Goal: Information Seeking & Learning: Find contact information

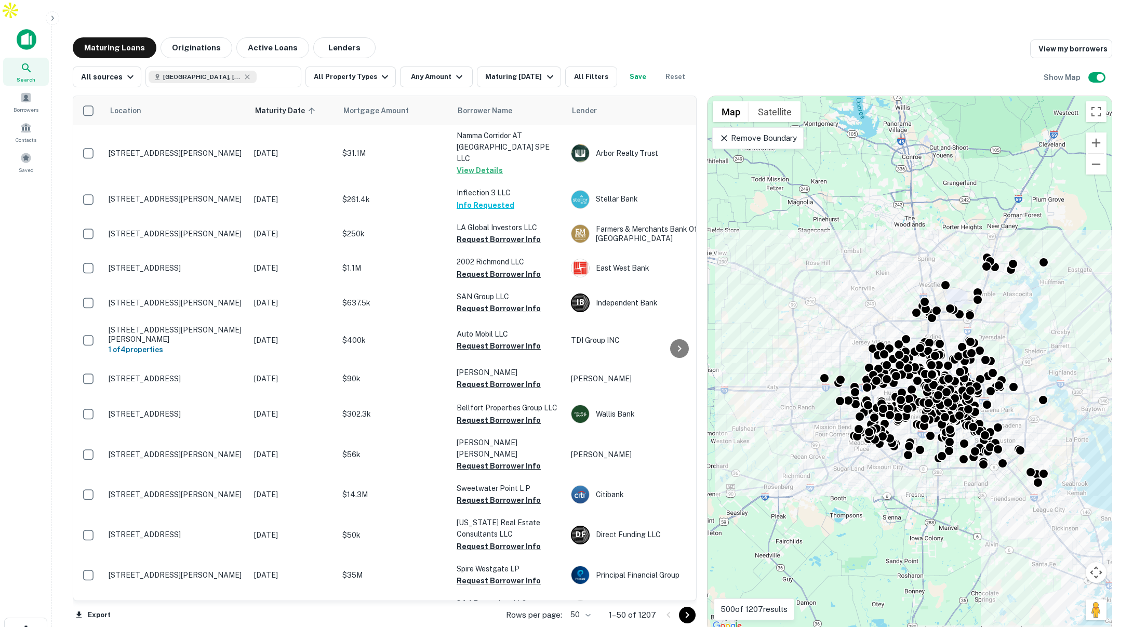
click at [53, 19] on icon "button" at bounding box center [52, 18] width 8 height 8
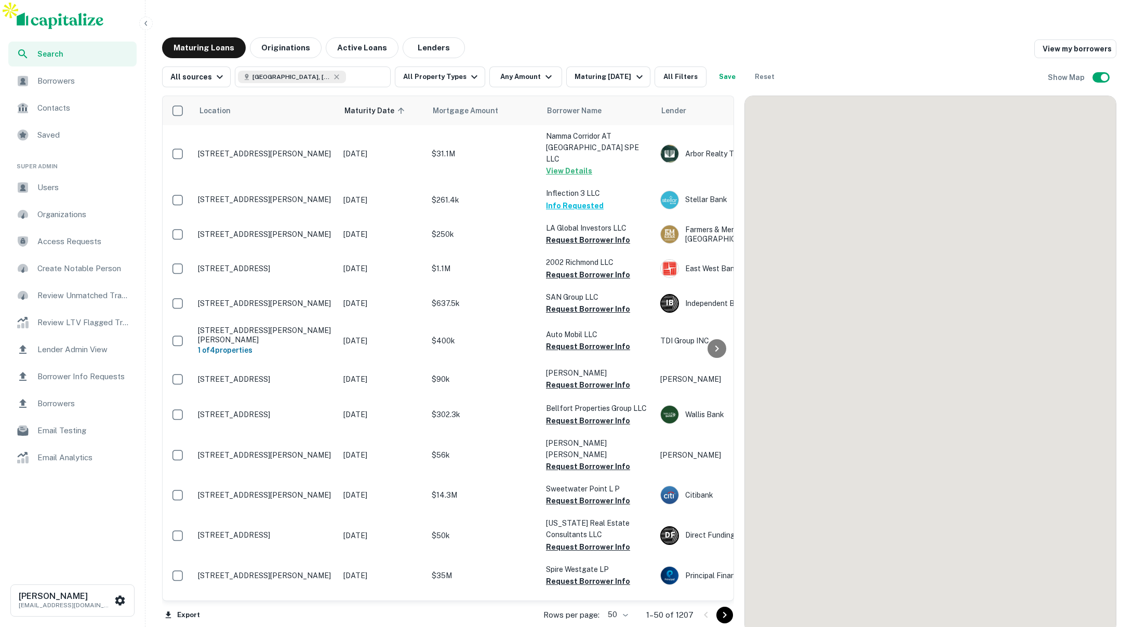
scroll to position [1, 0]
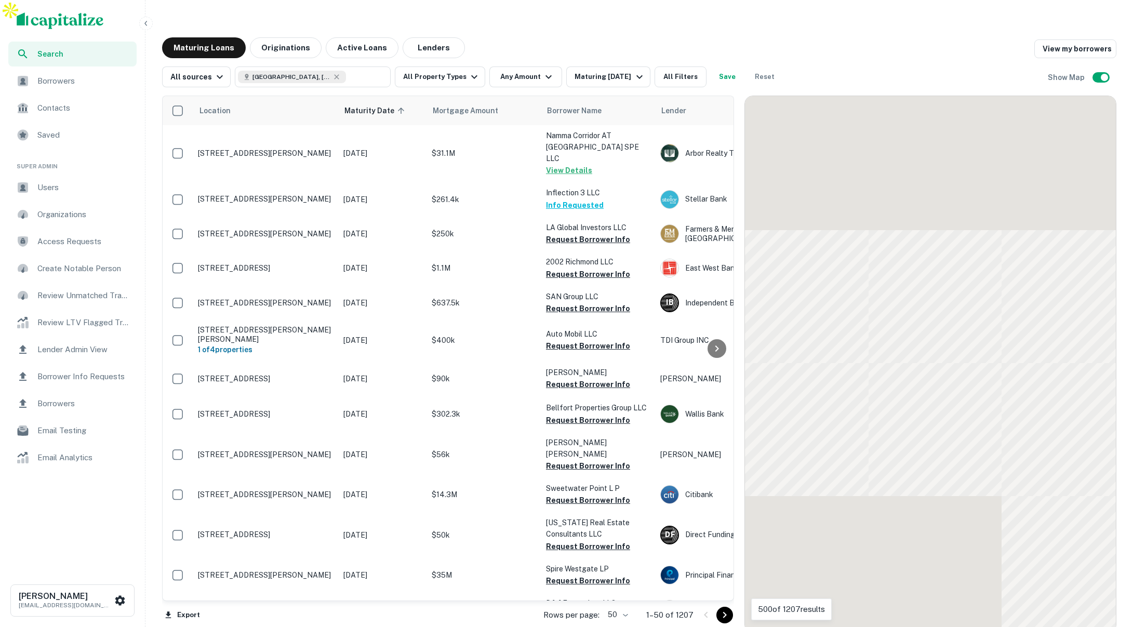
click at [79, 349] on span "Lender Admin View" at bounding box center [83, 349] width 93 height 12
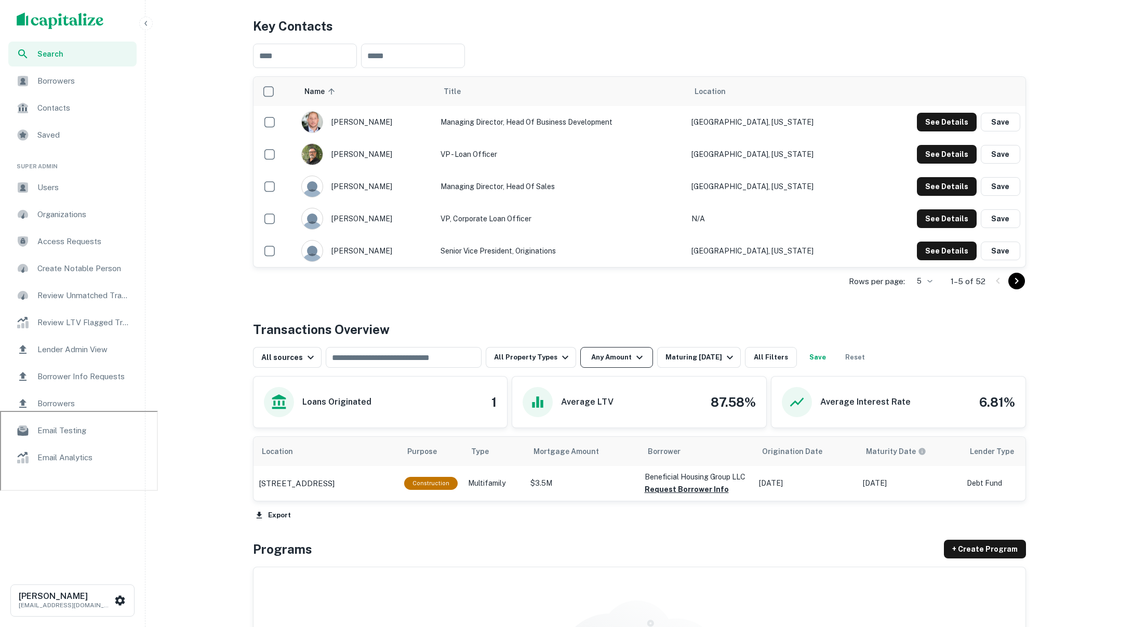
scroll to position [294, 0]
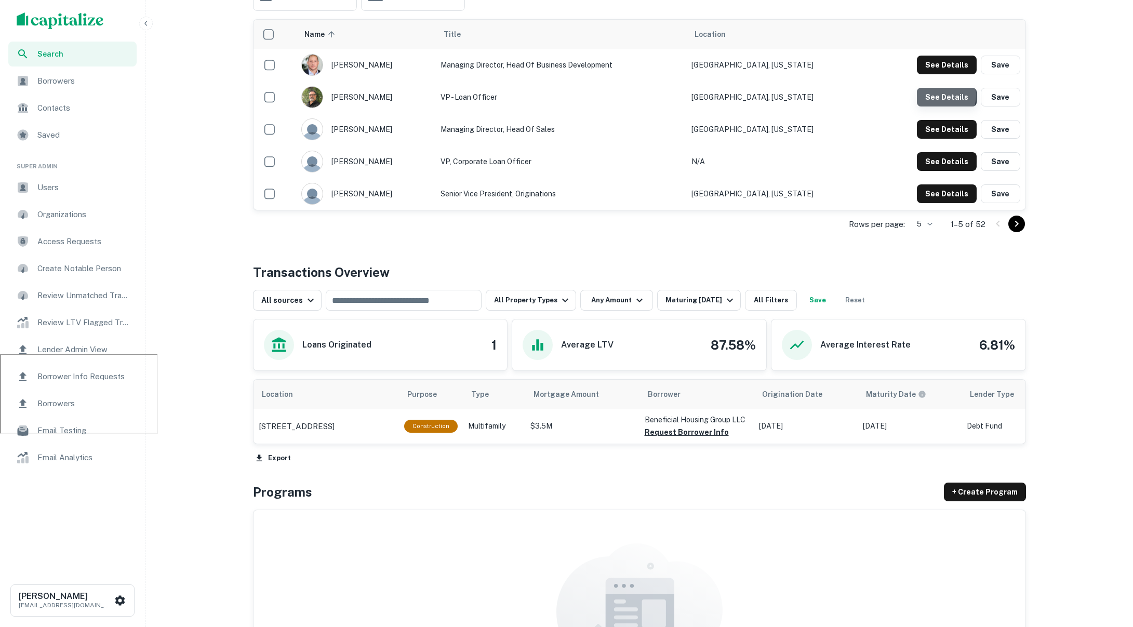
click at [932, 74] on button "See Details" at bounding box center [947, 65] width 60 height 19
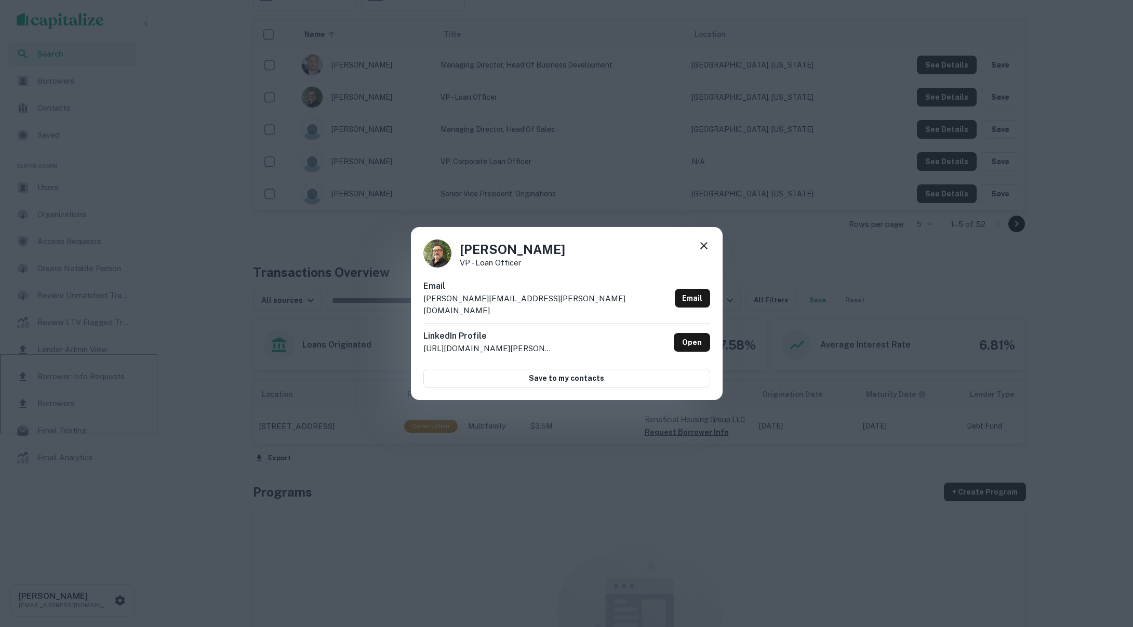
click at [702, 248] on icon at bounding box center [703, 245] width 12 height 12
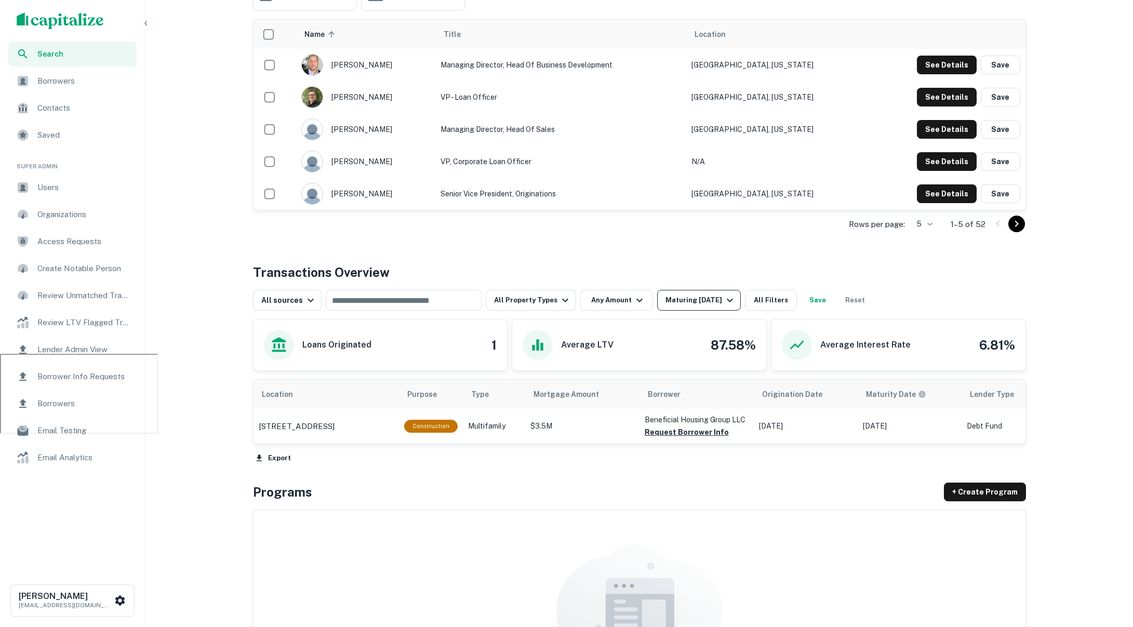
click at [688, 294] on div "Maturing In 1 Year" at bounding box center [700, 300] width 71 height 12
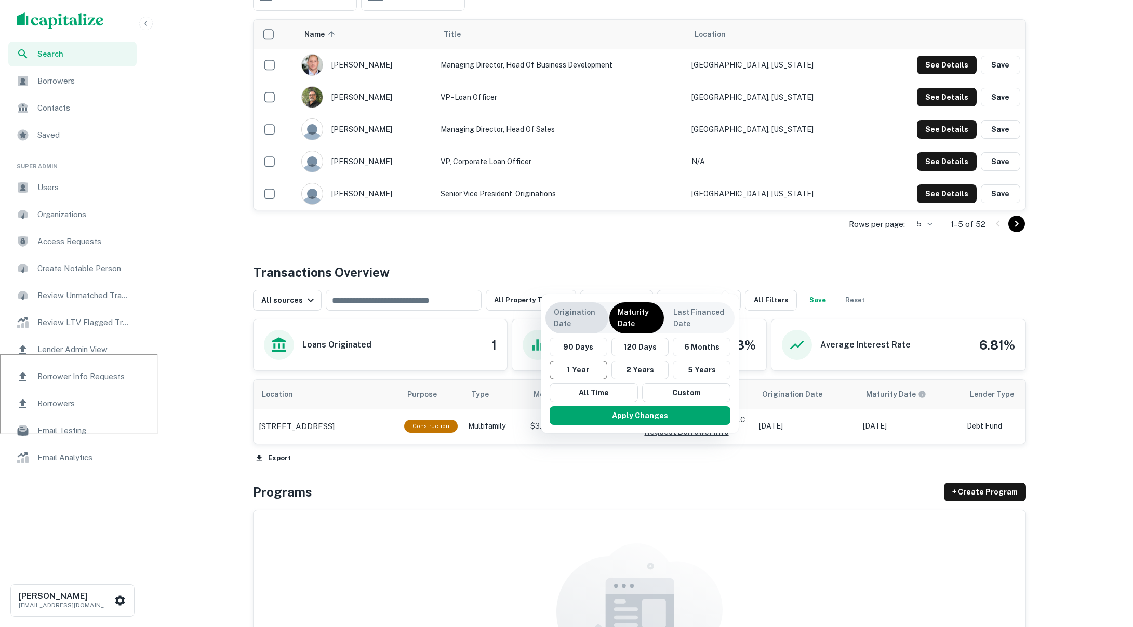
click at [577, 316] on p "Origination Date" at bounding box center [577, 317] width 46 height 23
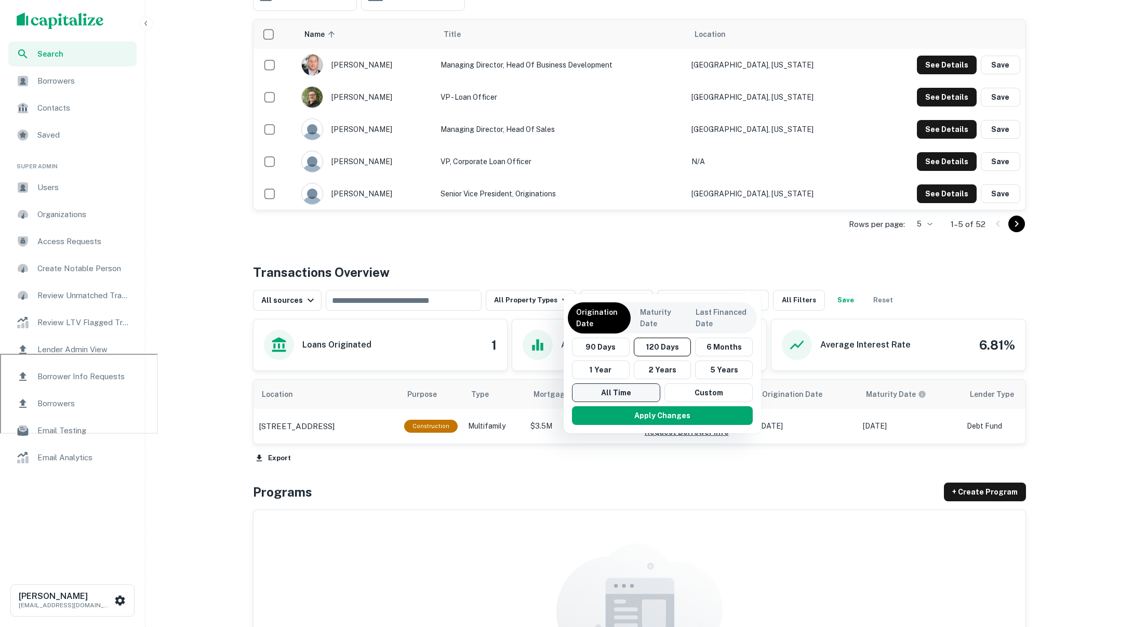
click at [616, 393] on button "All Time" at bounding box center [616, 392] width 88 height 19
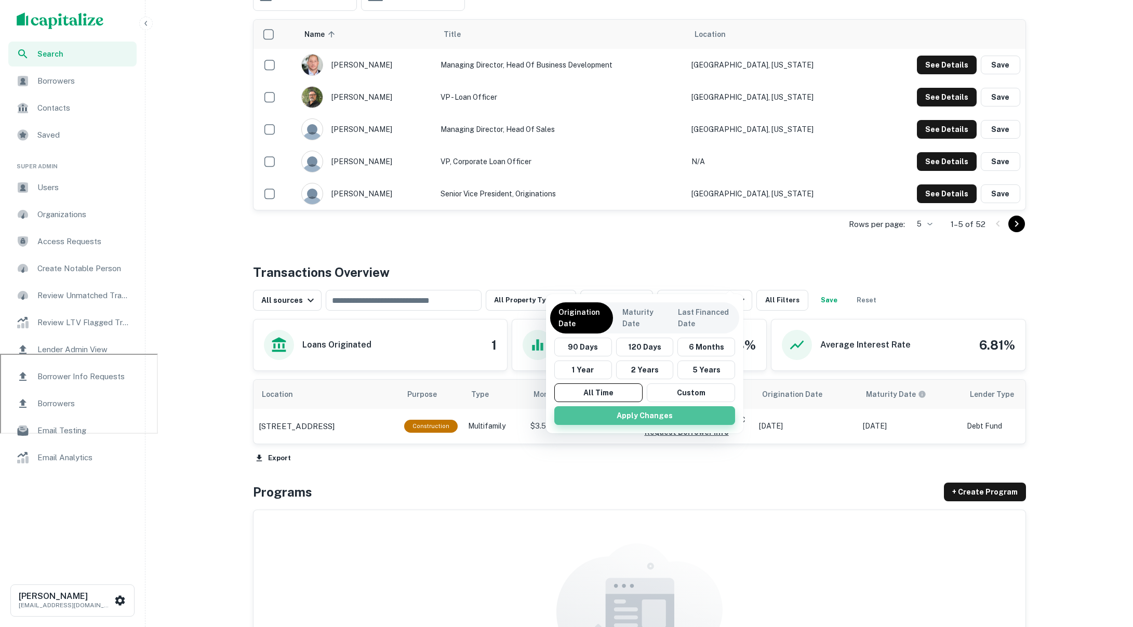
click at [669, 418] on button "Apply Changes" at bounding box center [644, 415] width 181 height 19
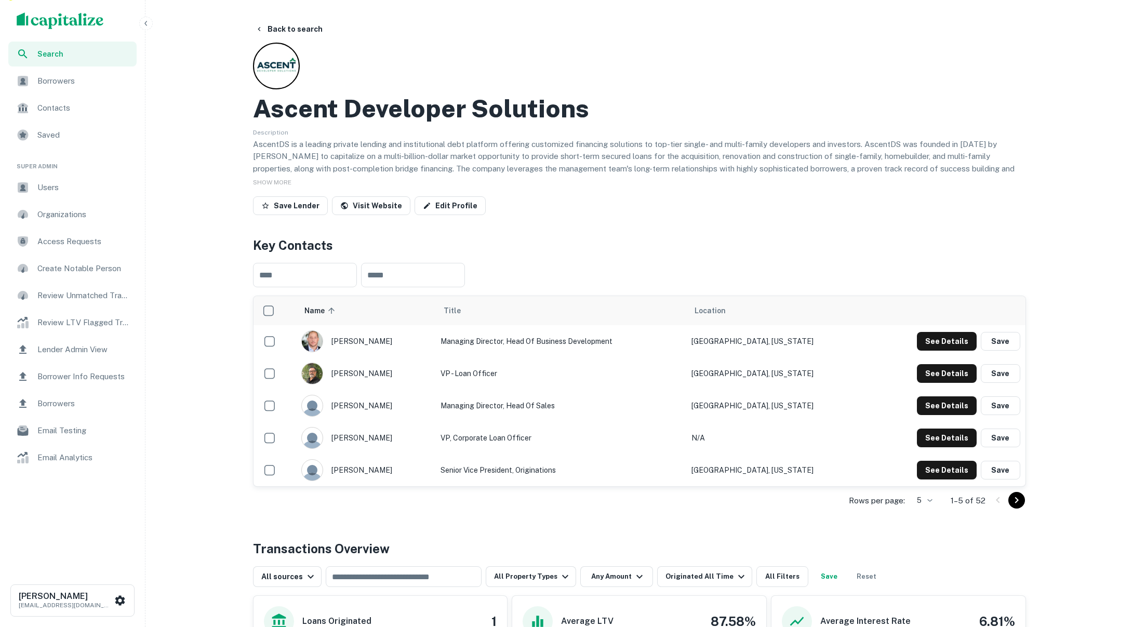
scroll to position [25, 0]
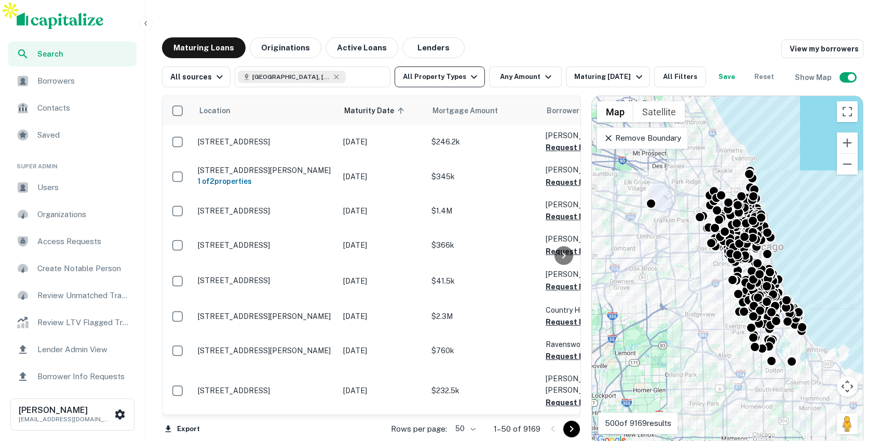
click at [459, 66] on button "All Property Types" at bounding box center [440, 76] width 90 height 21
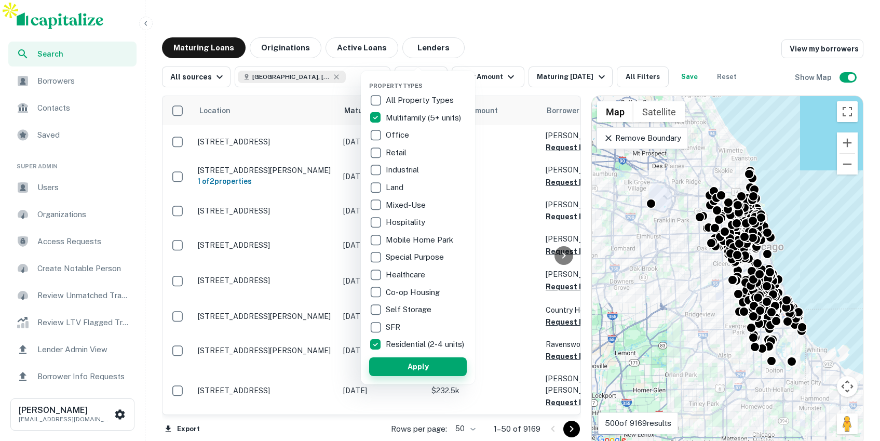
click at [423, 375] on button "Apply" at bounding box center [418, 366] width 98 height 19
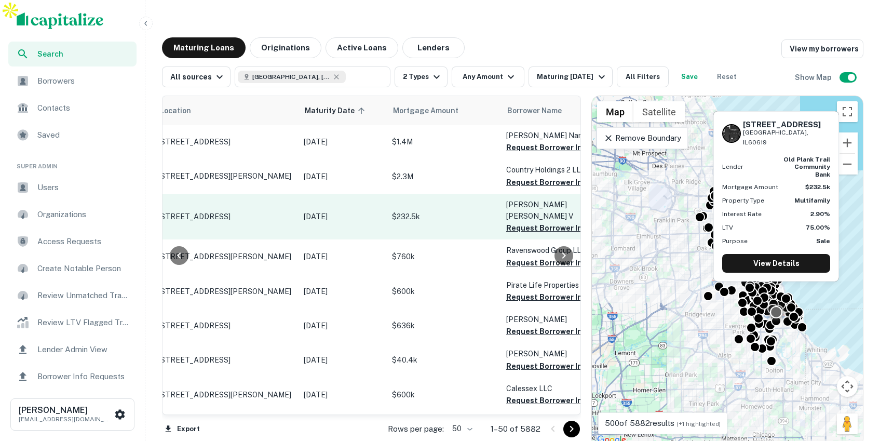
scroll to position [1, 110]
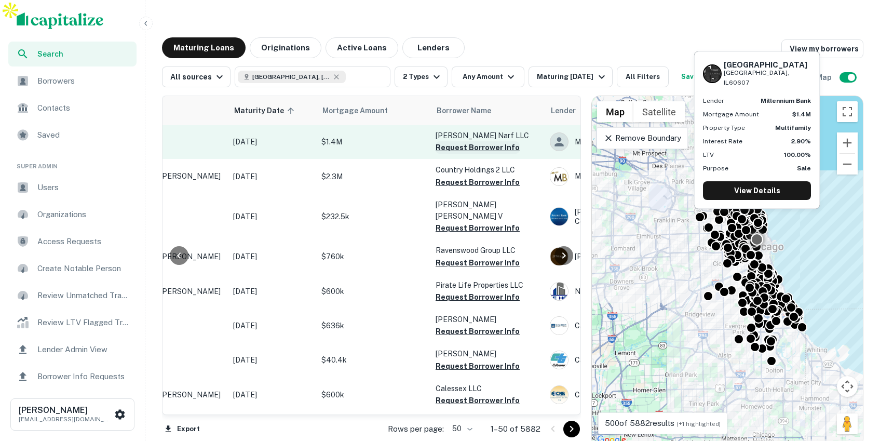
click at [473, 141] on button "Request Borrower Info" at bounding box center [478, 147] width 84 height 12
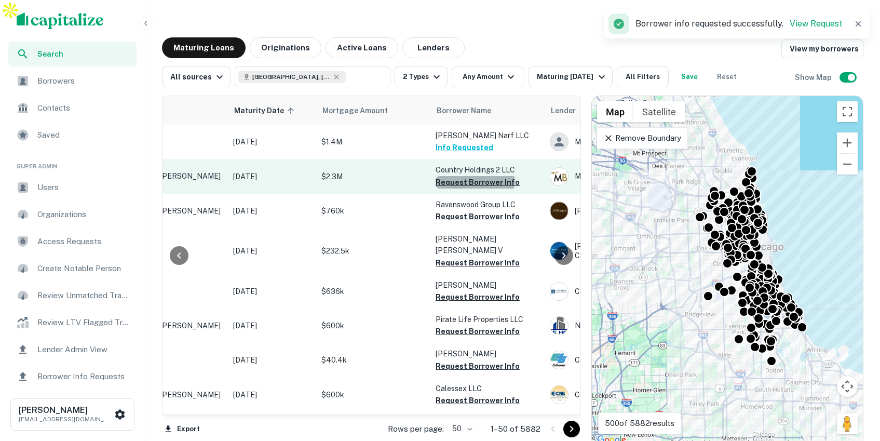
click at [455, 176] on button "Request Borrower Info" at bounding box center [478, 182] width 84 height 12
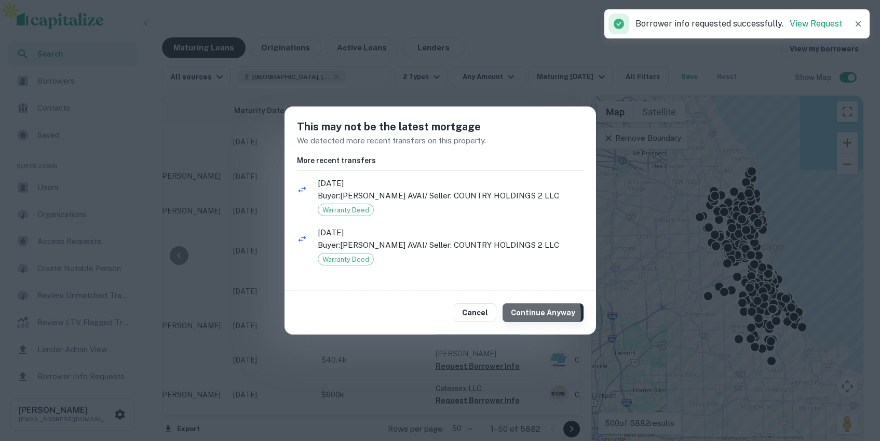
click at [530, 314] on button "Continue Anyway" at bounding box center [543, 312] width 81 height 19
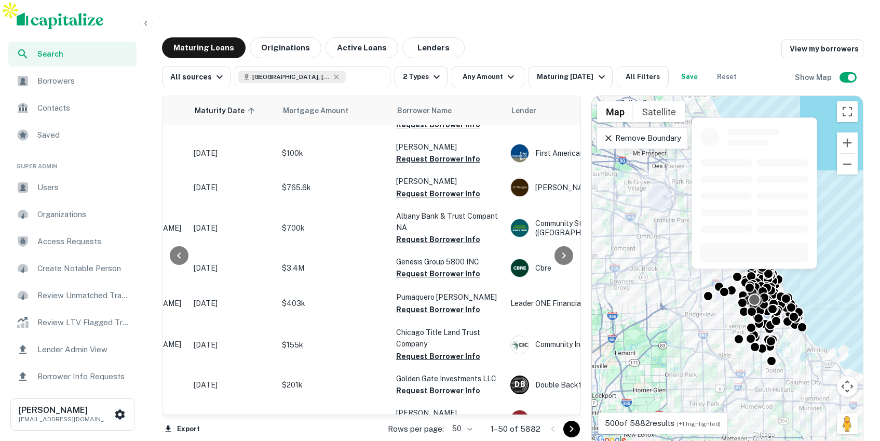
scroll to position [1136, 150]
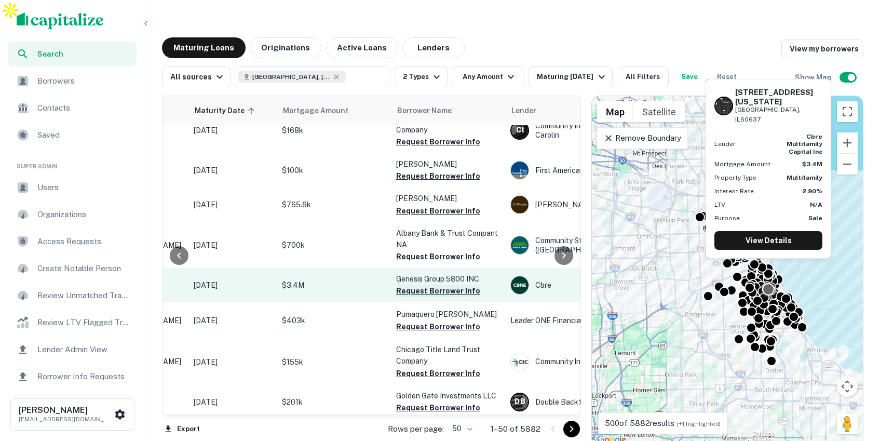
click at [440, 285] on button "Request Borrower Info" at bounding box center [438, 291] width 84 height 12
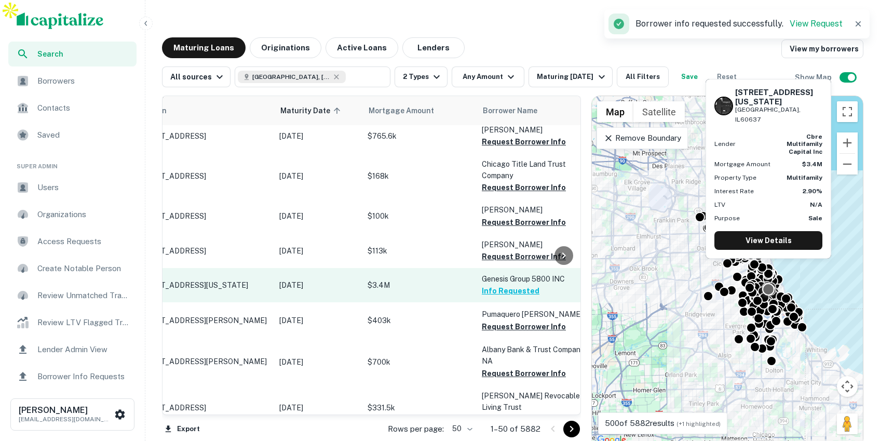
scroll to position [1124, 0]
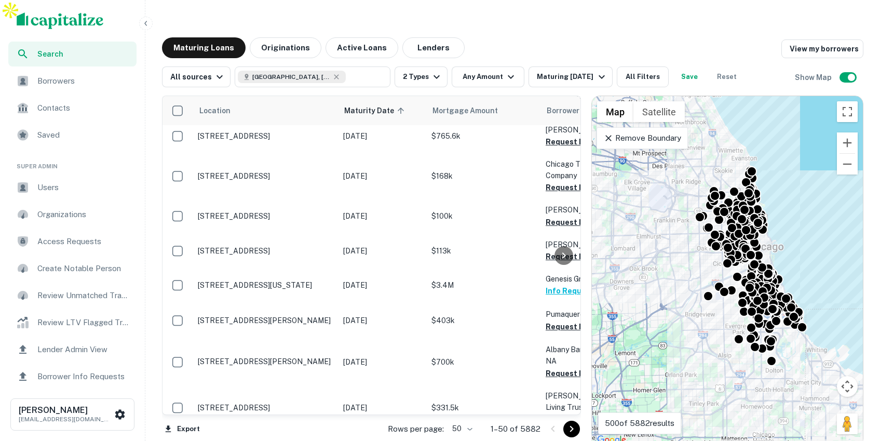
click at [146, 20] on icon "button" at bounding box center [146, 23] width 8 height 8
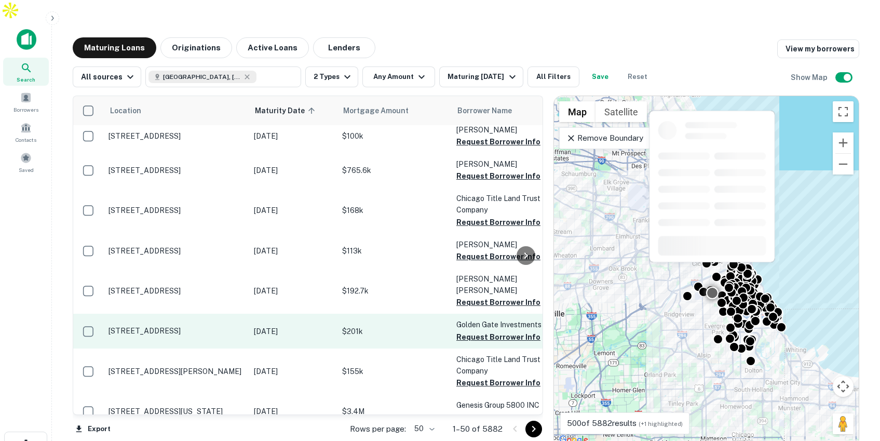
scroll to position [1111, 0]
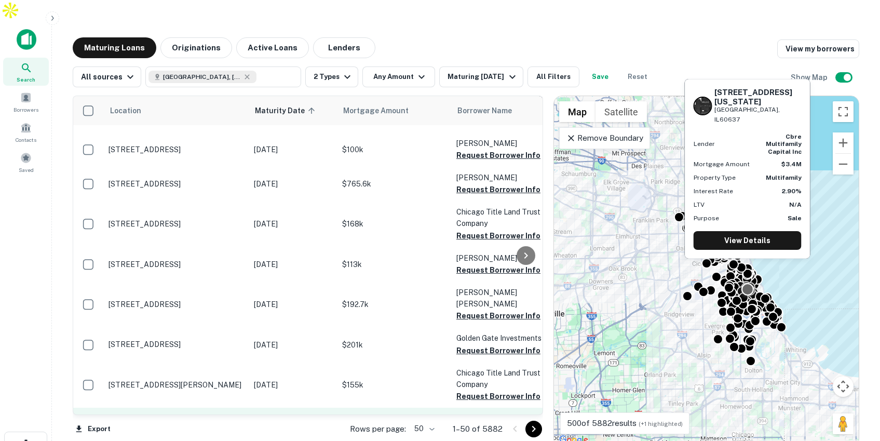
click at [329, 419] on p "Aug 31, 2025" at bounding box center [293, 424] width 78 height 11
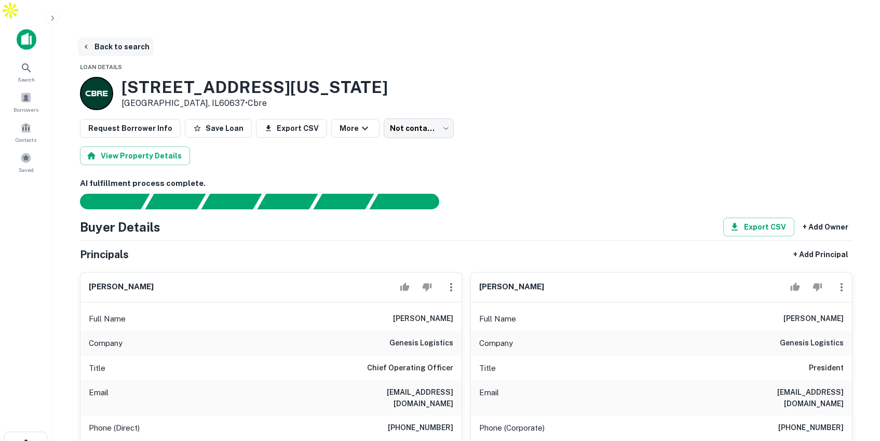
click at [126, 37] on button "Back to search" at bounding box center [116, 46] width 76 height 19
click at [124, 37] on button "Back to search" at bounding box center [116, 46] width 76 height 19
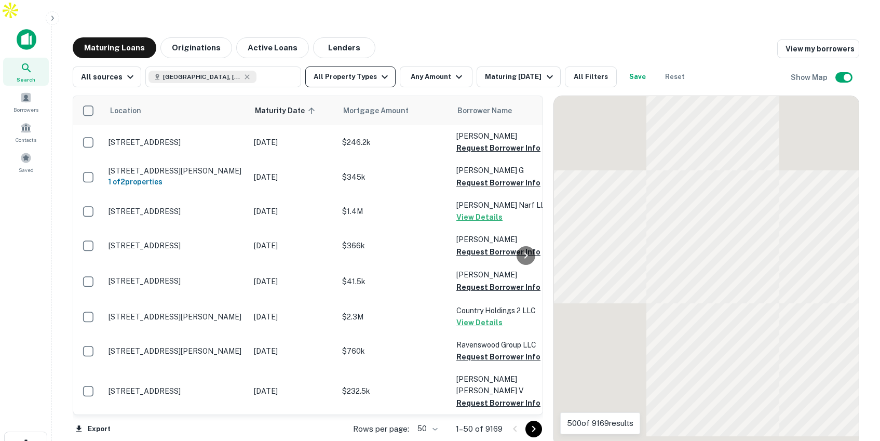
click at [367, 66] on button "All Property Types" at bounding box center [350, 76] width 90 height 21
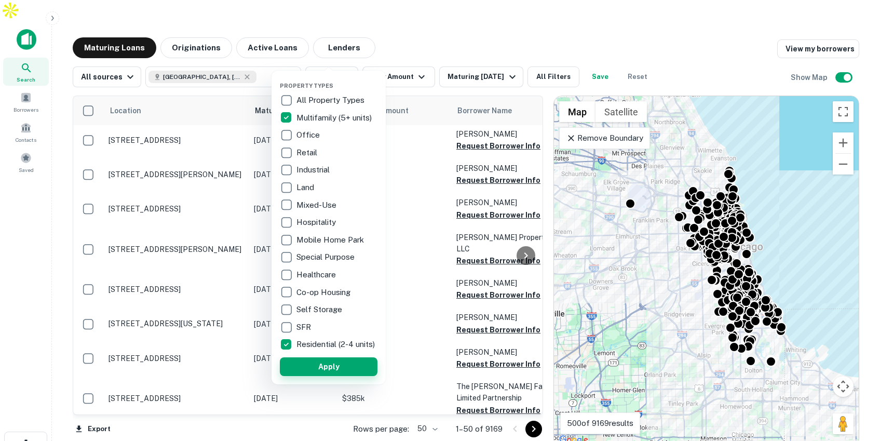
click at [323, 372] on button "Apply" at bounding box center [329, 366] width 98 height 19
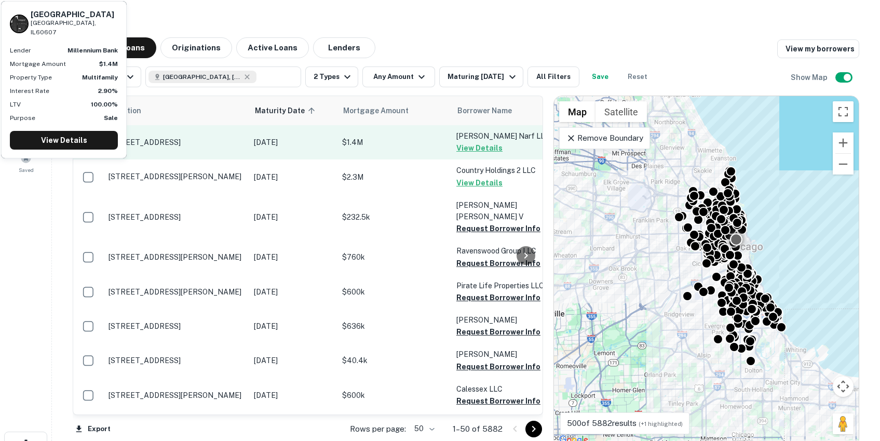
click at [405, 137] on p "$1.4M" at bounding box center [394, 142] width 104 height 11
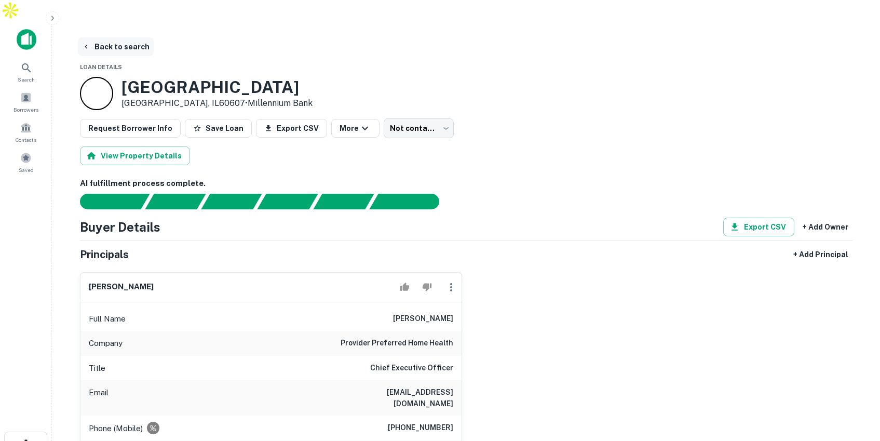
click at [130, 37] on button "Back to search" at bounding box center [116, 46] width 76 height 19
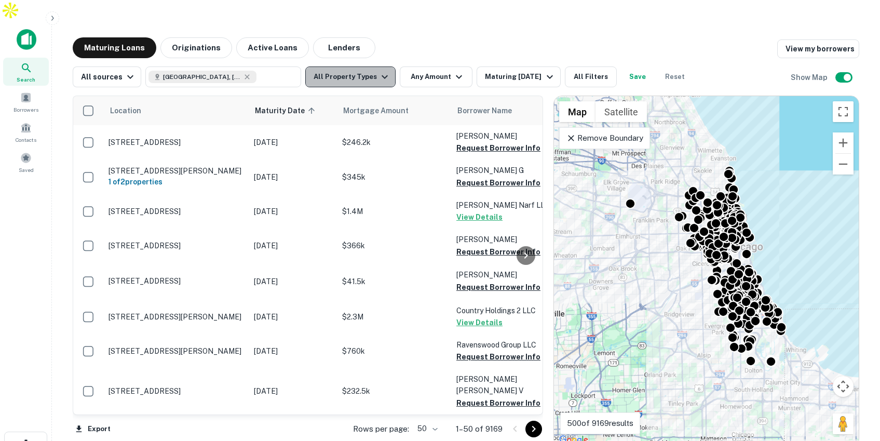
click at [371, 66] on button "All Property Types" at bounding box center [350, 76] width 90 height 21
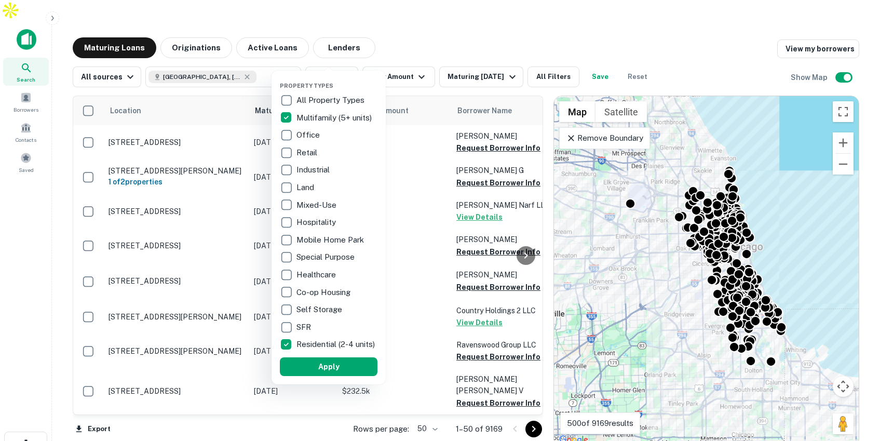
click at [330, 371] on button "Apply" at bounding box center [329, 366] width 98 height 19
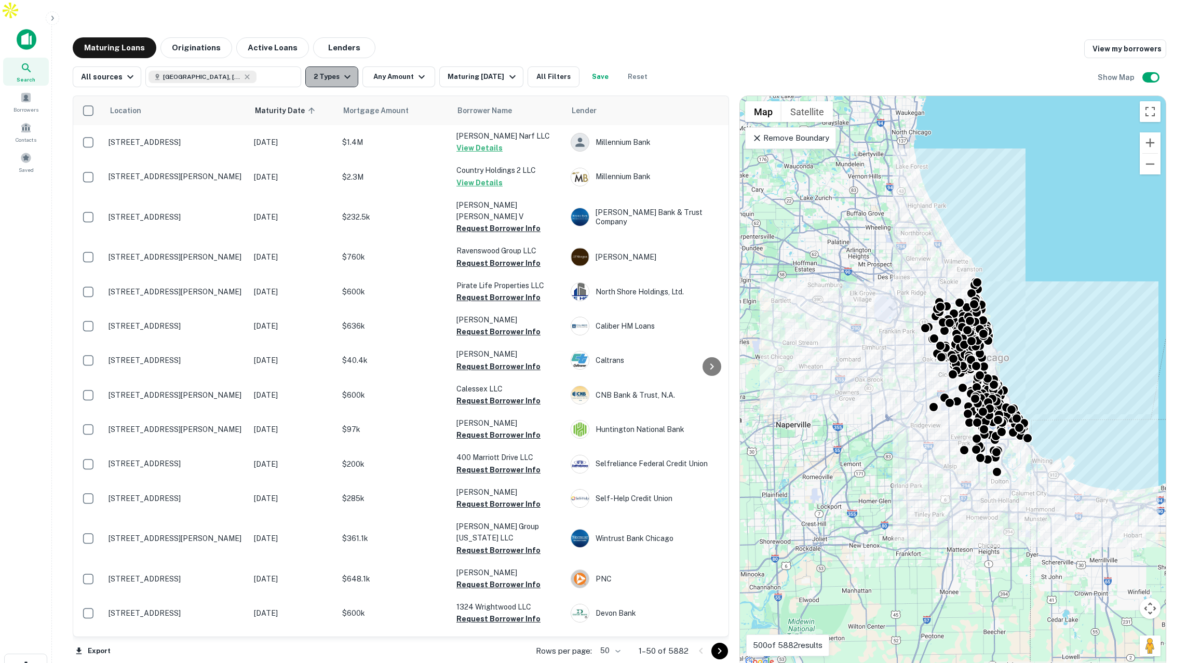
click at [341, 71] on icon "button" at bounding box center [347, 77] width 12 height 12
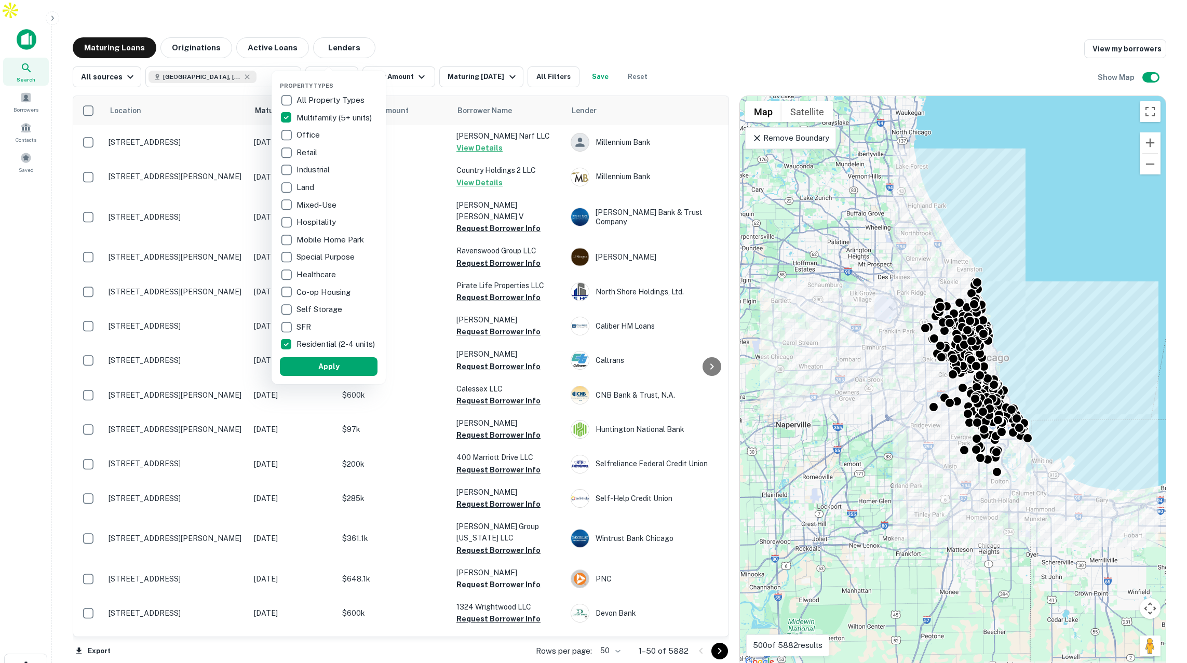
click at [698, 32] on div at bounding box center [593, 331] width 1187 height 663
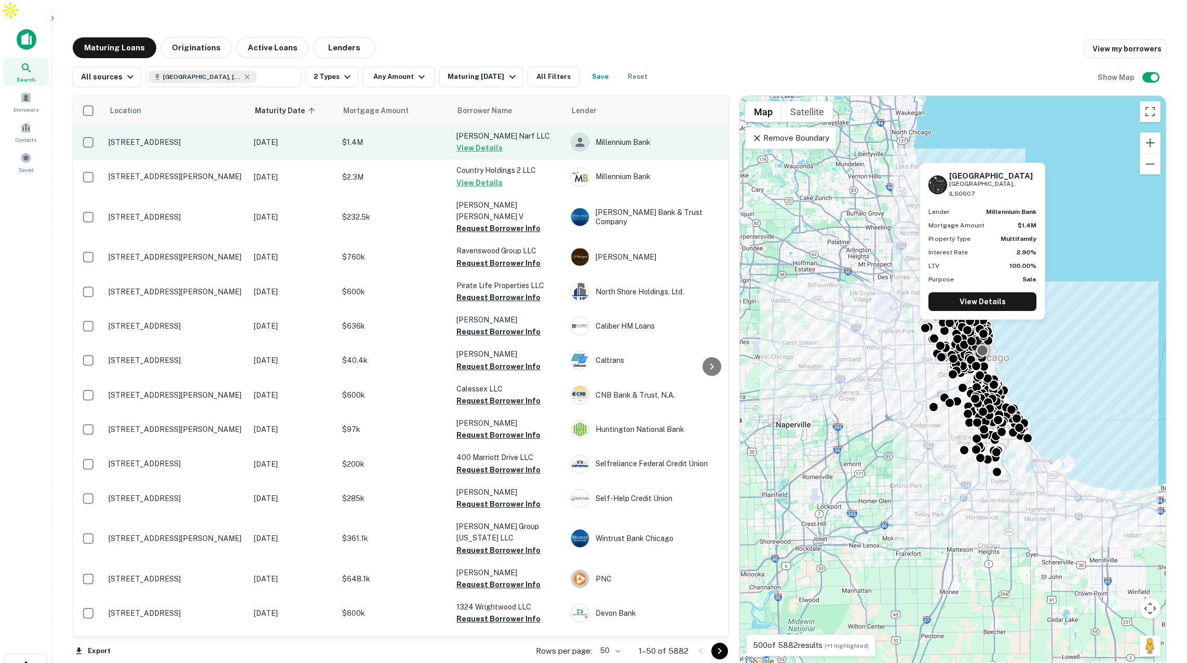
click at [409, 137] on p "$1.4M" at bounding box center [394, 142] width 104 height 11
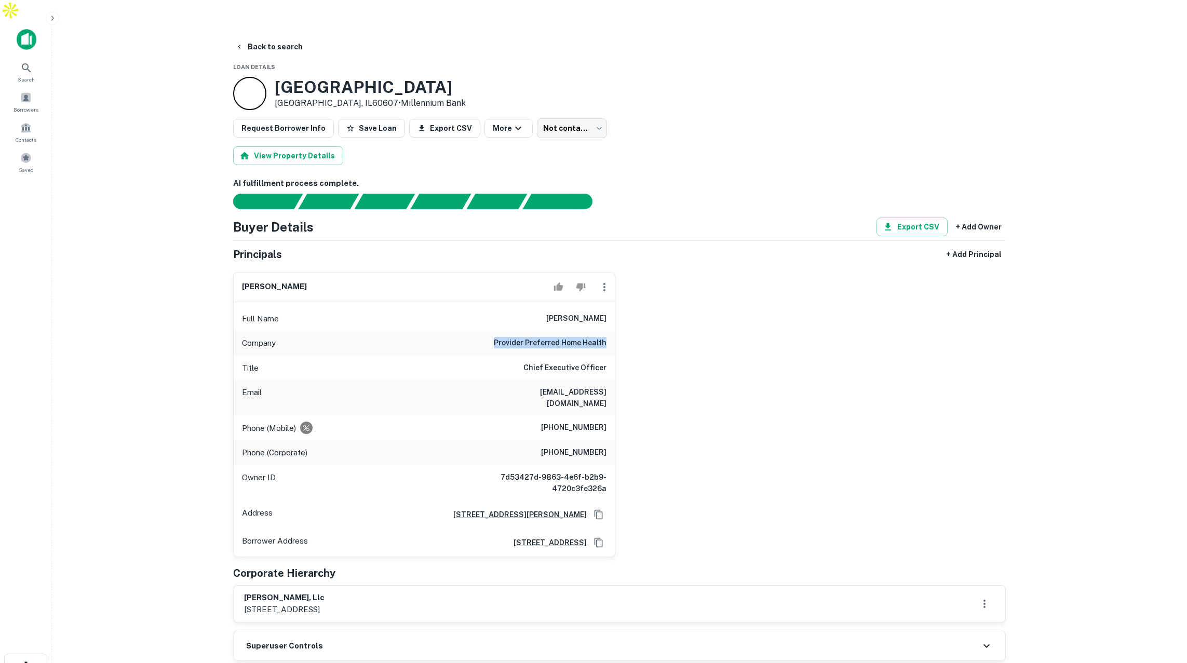
drag, startPoint x: 486, startPoint y: 319, endPoint x: 625, endPoint y: 325, distance: 138.8
click at [625, 325] on div "erol stapleton Full Name erol stapleton Company provider preferred home health …" at bounding box center [615, 410] width 781 height 293
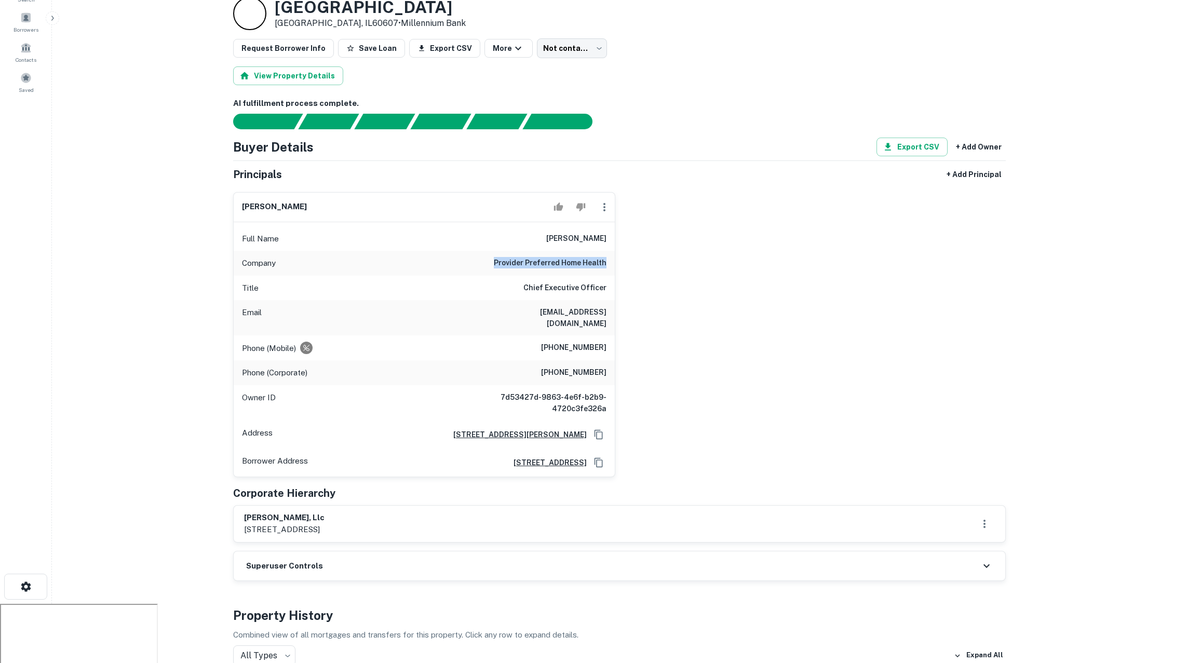
scroll to position [81, 0]
drag, startPoint x: 555, startPoint y: 321, endPoint x: 595, endPoint y: 321, distance: 40.0
click at [599, 334] on div "Phone (Mobile) (646) 372-6685" at bounding box center [424, 346] width 381 height 25
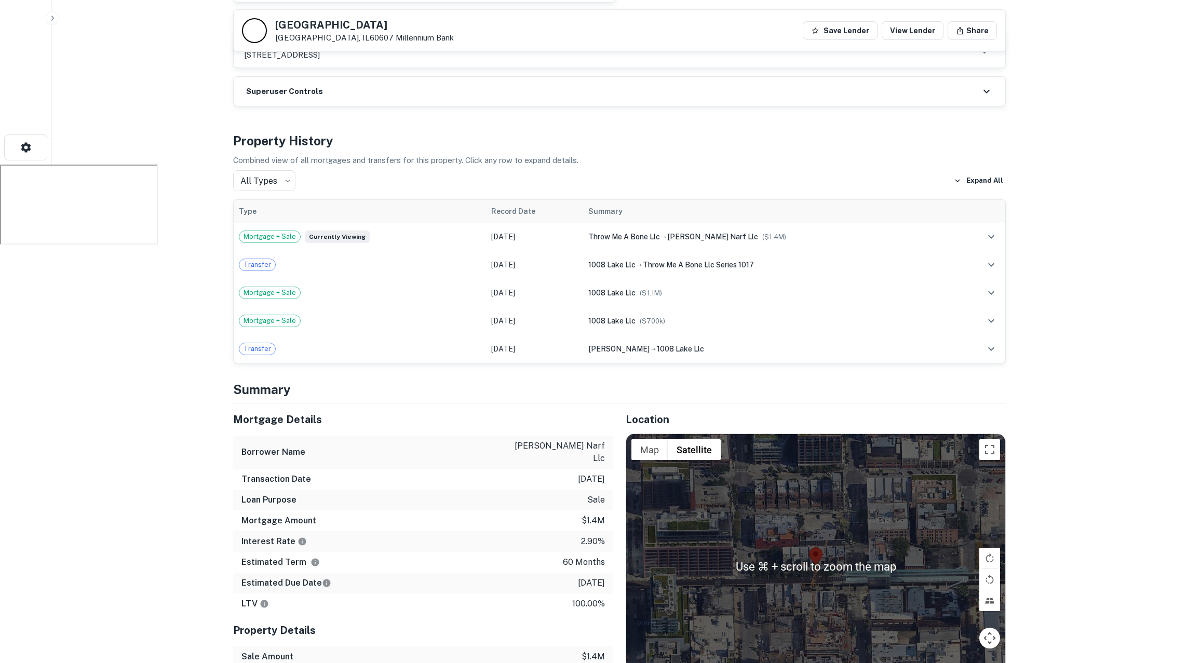
scroll to position [553, 0]
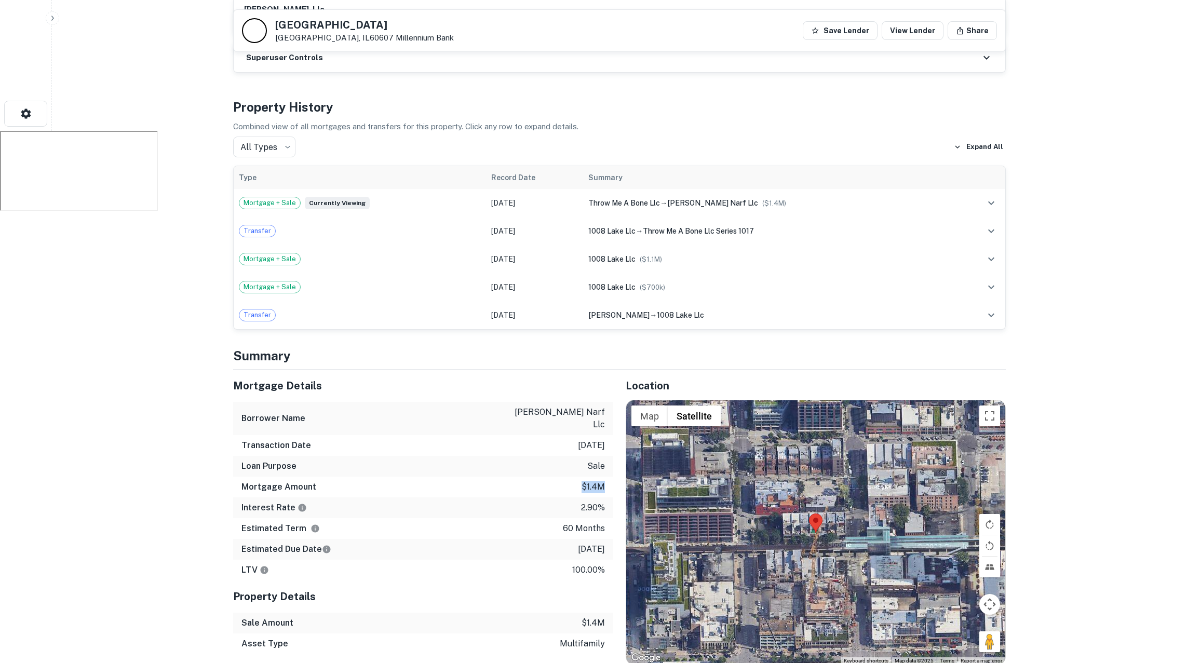
drag, startPoint x: 583, startPoint y: 443, endPoint x: 608, endPoint y: 443, distance: 24.4
click at [608, 440] on div "Mortgage Amount $1.4m" at bounding box center [423, 487] width 380 height 21
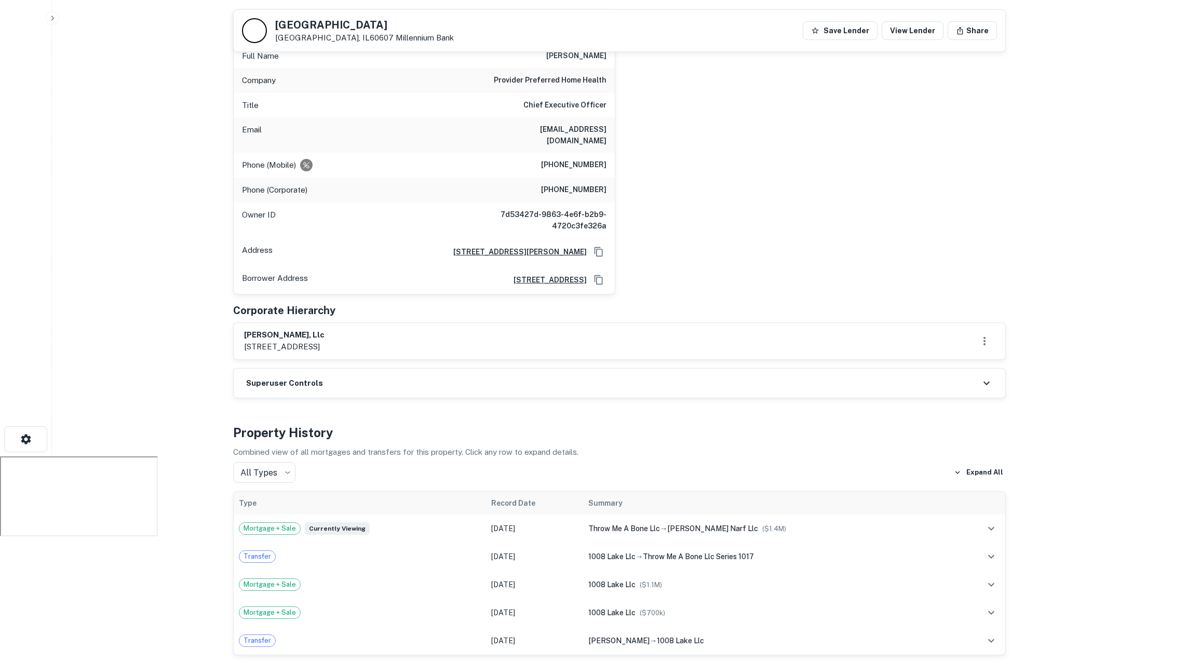
scroll to position [232, 0]
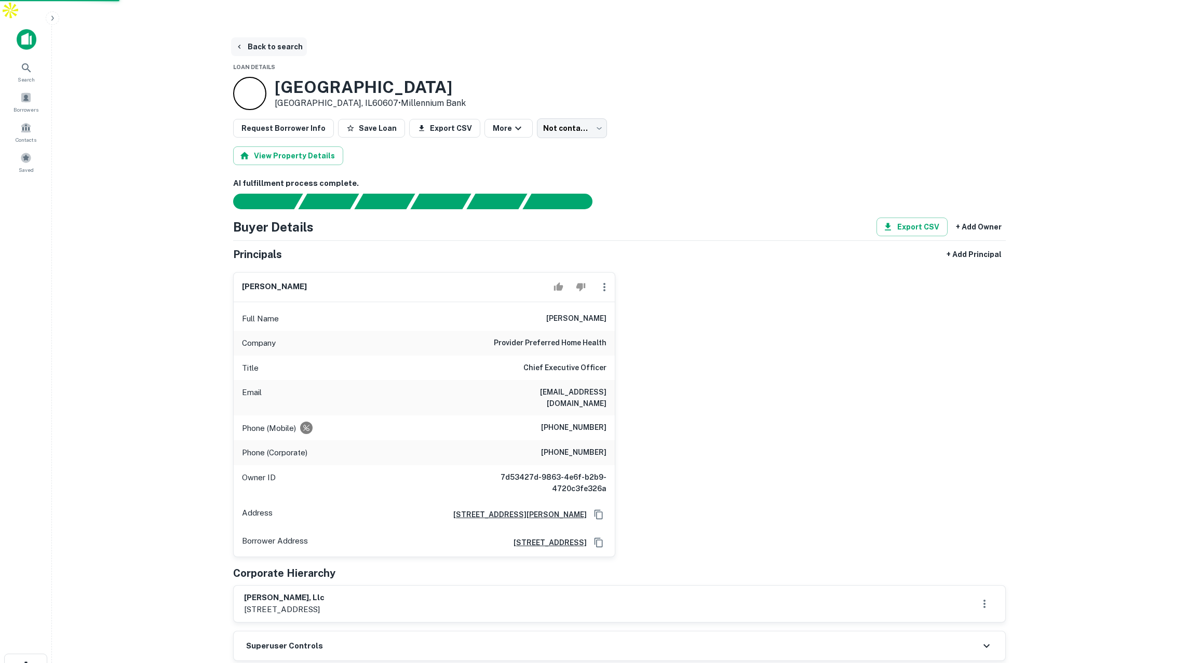
click at [257, 37] on button "Back to search" at bounding box center [269, 46] width 76 height 19
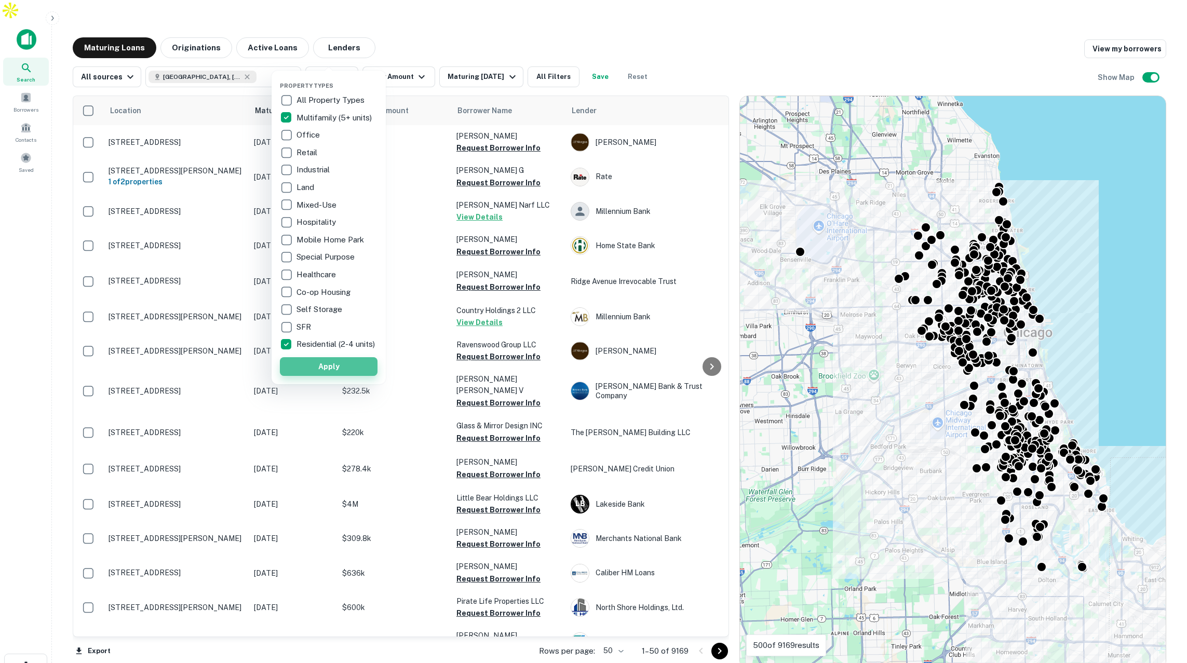
click at [349, 375] on button "Apply" at bounding box center [329, 366] width 98 height 19
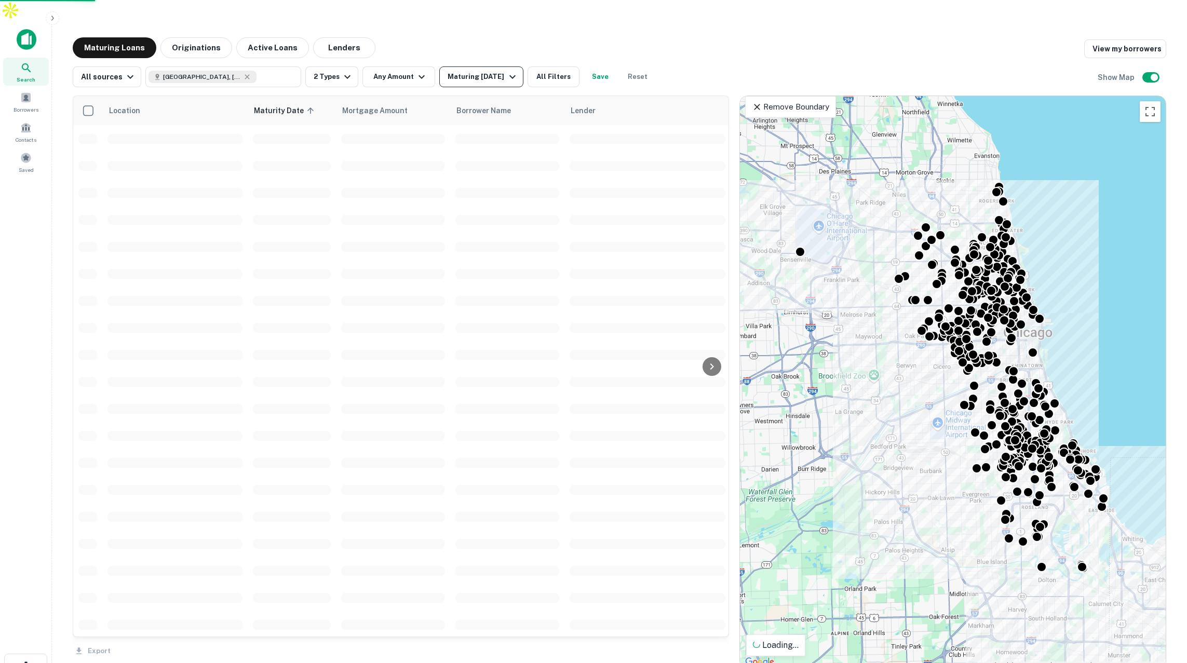
click at [506, 71] on icon "button" at bounding box center [512, 77] width 12 height 12
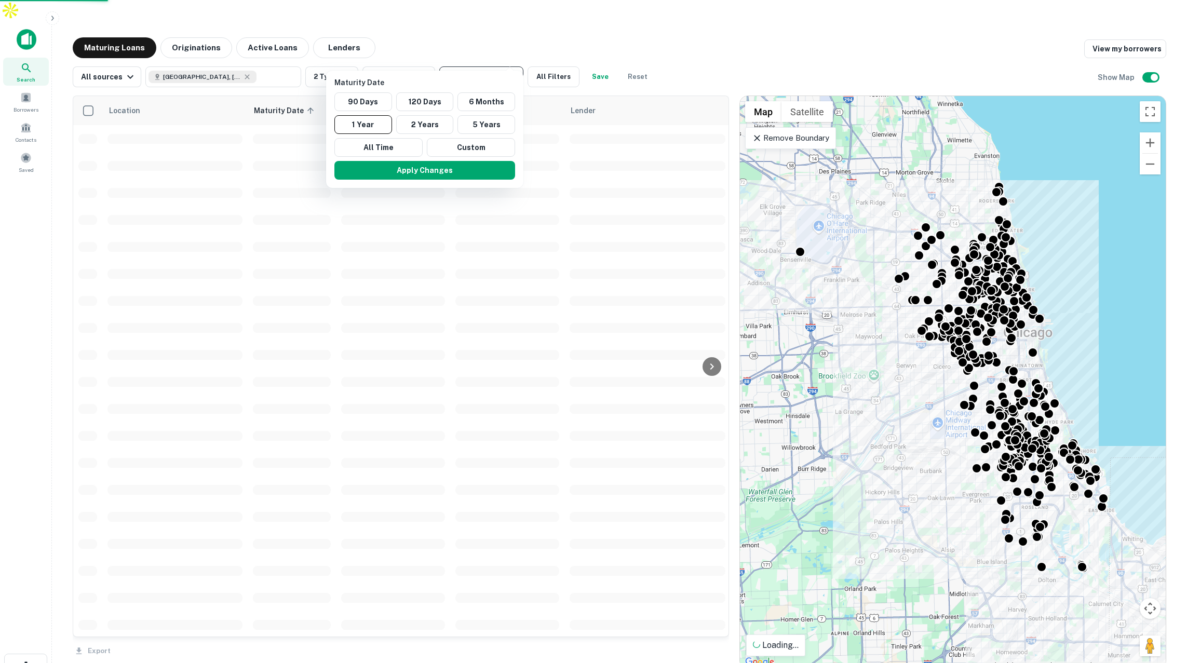
click at [505, 57] on div at bounding box center [593, 331] width 1187 height 663
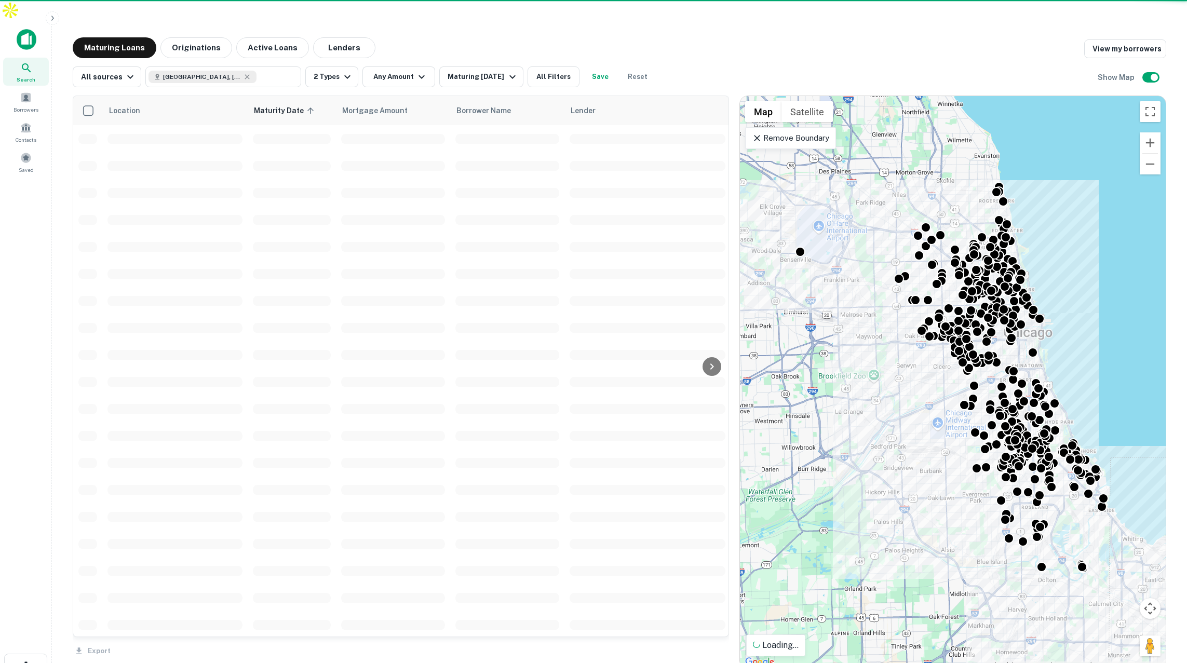
click at [506, 56] on div at bounding box center [593, 331] width 1187 height 663
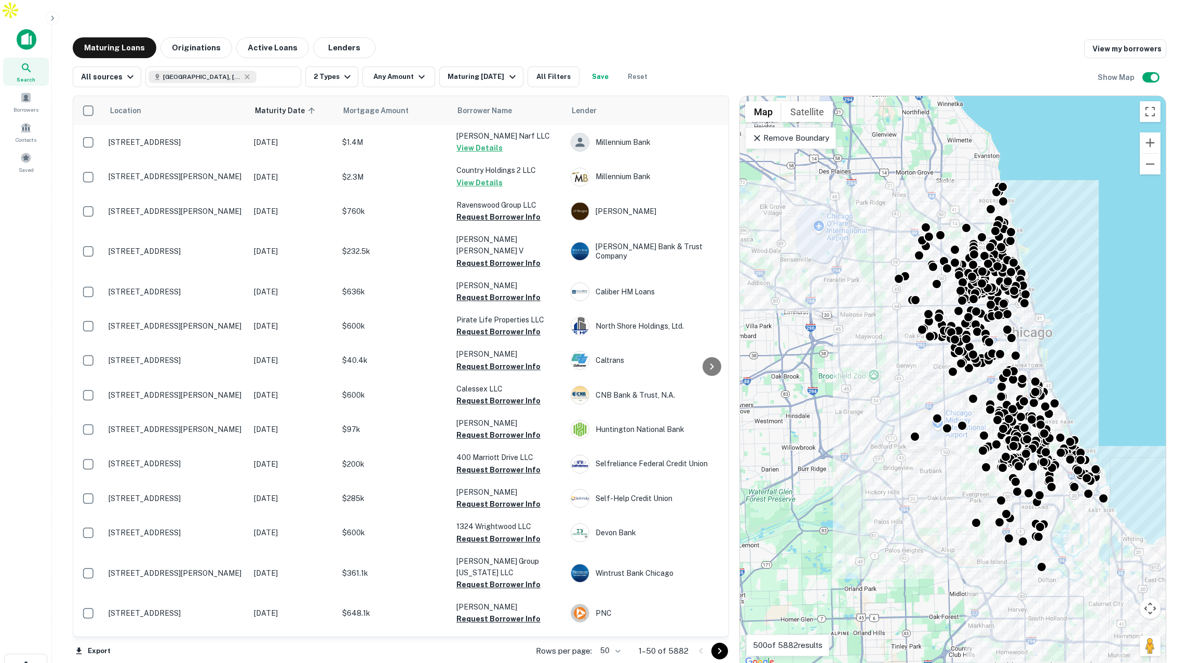
click at [506, 71] on icon "button" at bounding box center [512, 77] width 12 height 12
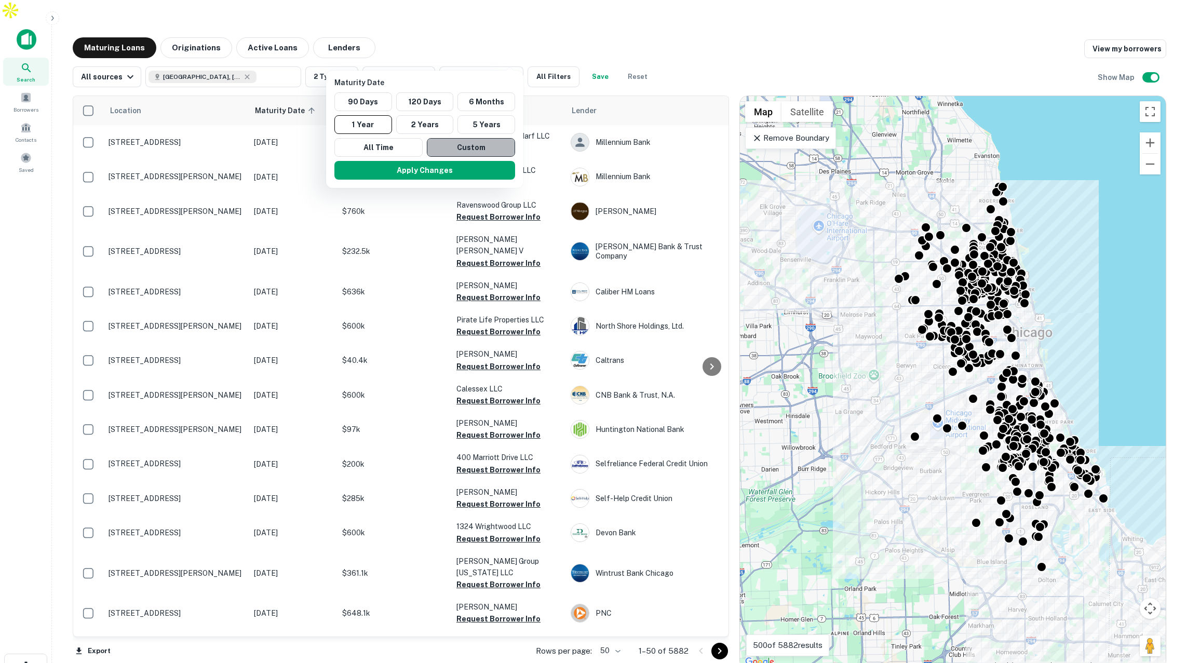
click at [463, 148] on button "Custom" at bounding box center [471, 147] width 88 height 19
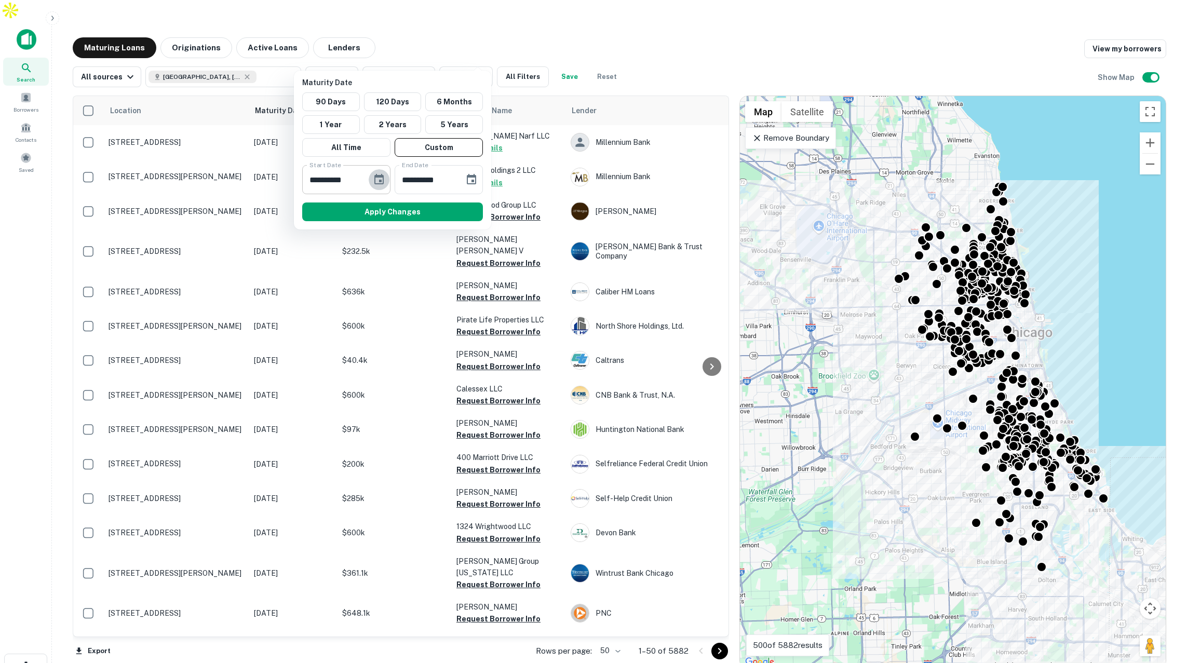
click at [379, 179] on icon "Choose date, selected date is Feb 28, 2025" at bounding box center [379, 179] width 12 height 12
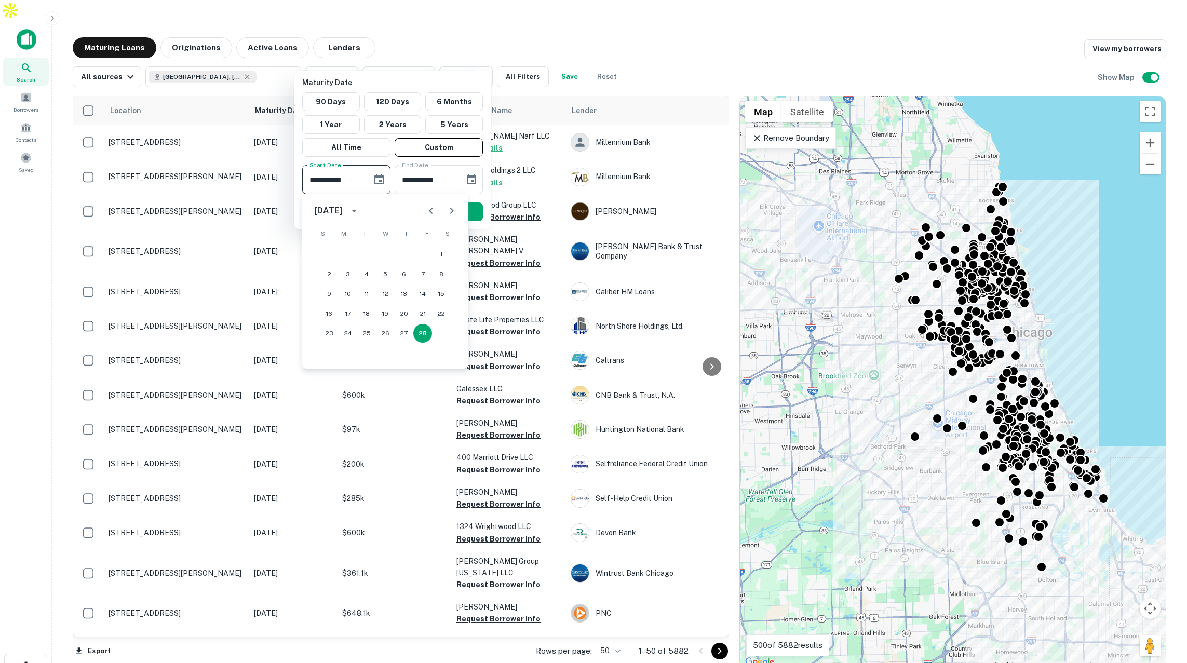
click at [360, 211] on icon "calendar view is open, switch to year view" at bounding box center [354, 211] width 12 height 12
click at [328, 324] on button "2026" at bounding box center [331, 321] width 37 height 19
click at [327, 250] on button "1" at bounding box center [329, 254] width 19 height 19
type input "**********"
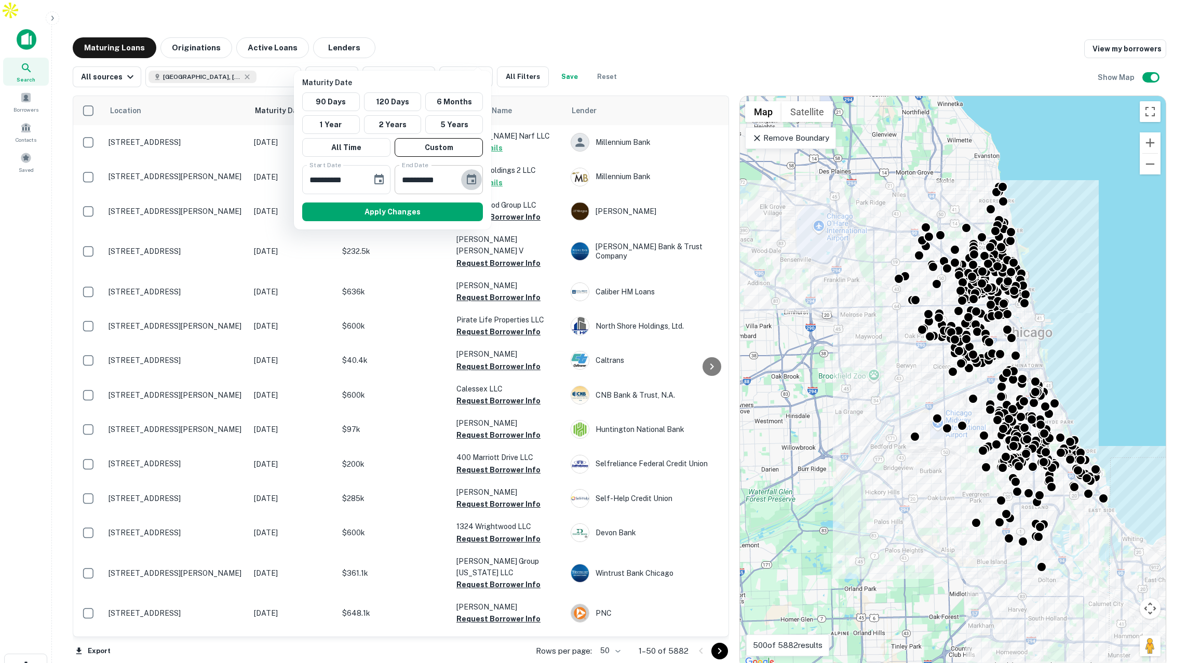
click at [476, 179] on icon "Choose date, selected date is Aug 27, 2025" at bounding box center [471, 179] width 12 height 12
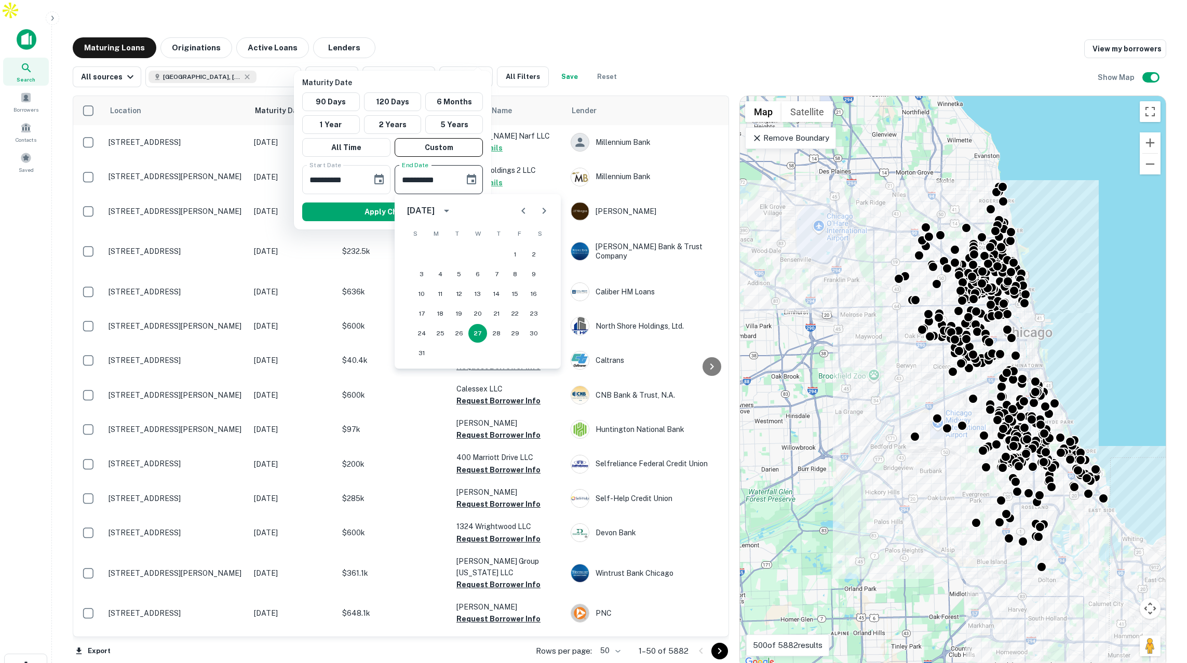
click at [453, 207] on icon "calendar view is open, switch to year view" at bounding box center [446, 211] width 12 height 12
click at [428, 315] on button "2026" at bounding box center [423, 321] width 37 height 19
type input "**********"
click at [497, 333] on button "27" at bounding box center [496, 333] width 19 height 19
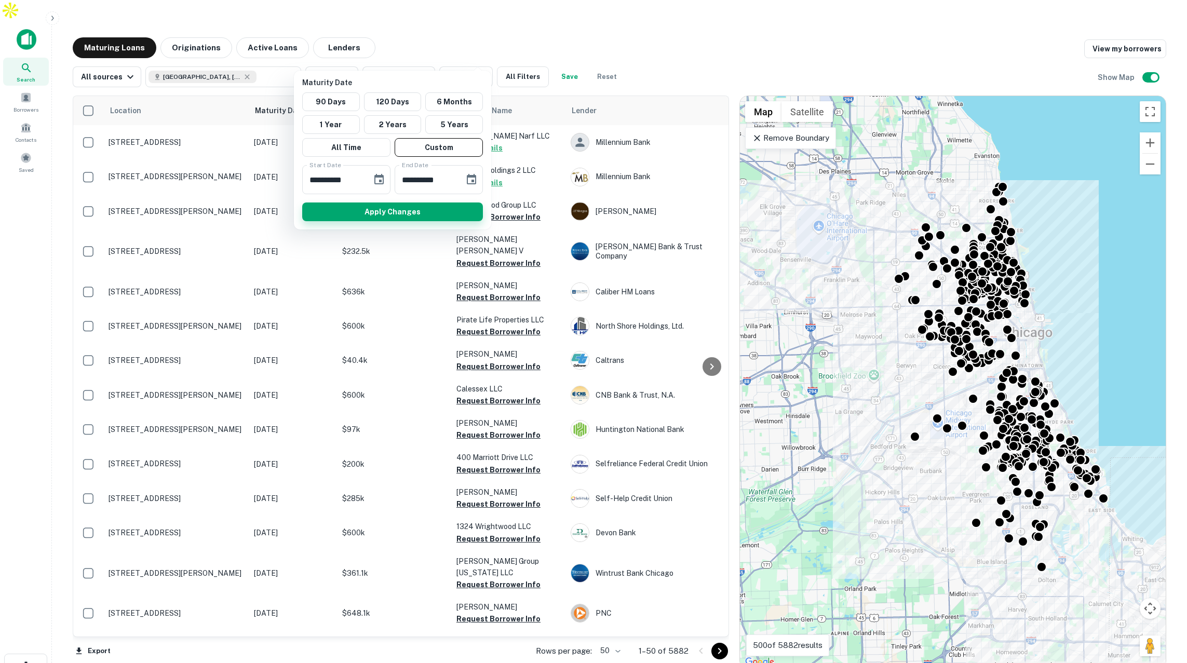
click at [427, 213] on button "Apply Changes" at bounding box center [392, 212] width 181 height 19
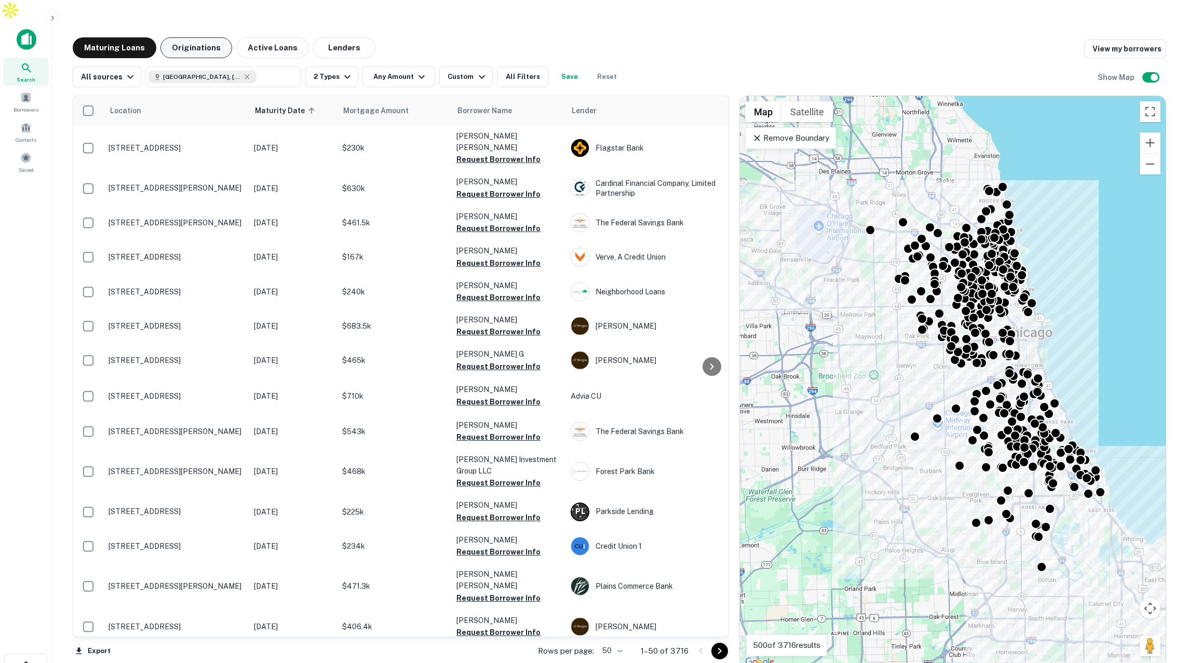
scroll to position [3, 8]
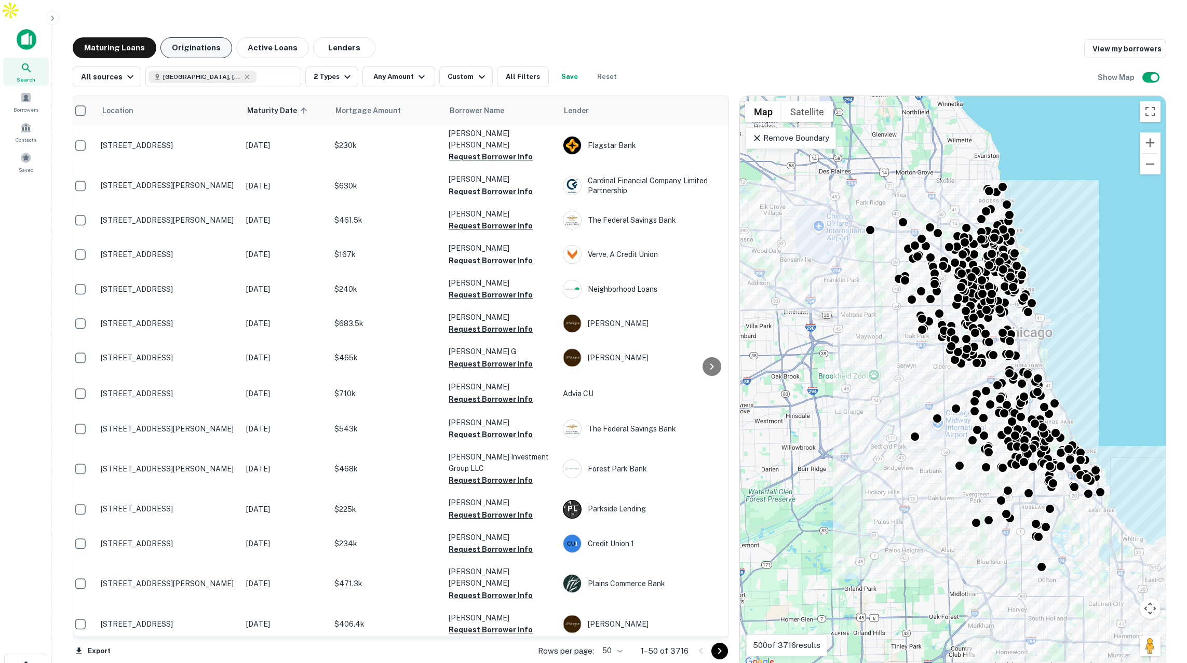
click at [209, 37] on button "Originations" at bounding box center [196, 47] width 72 height 21
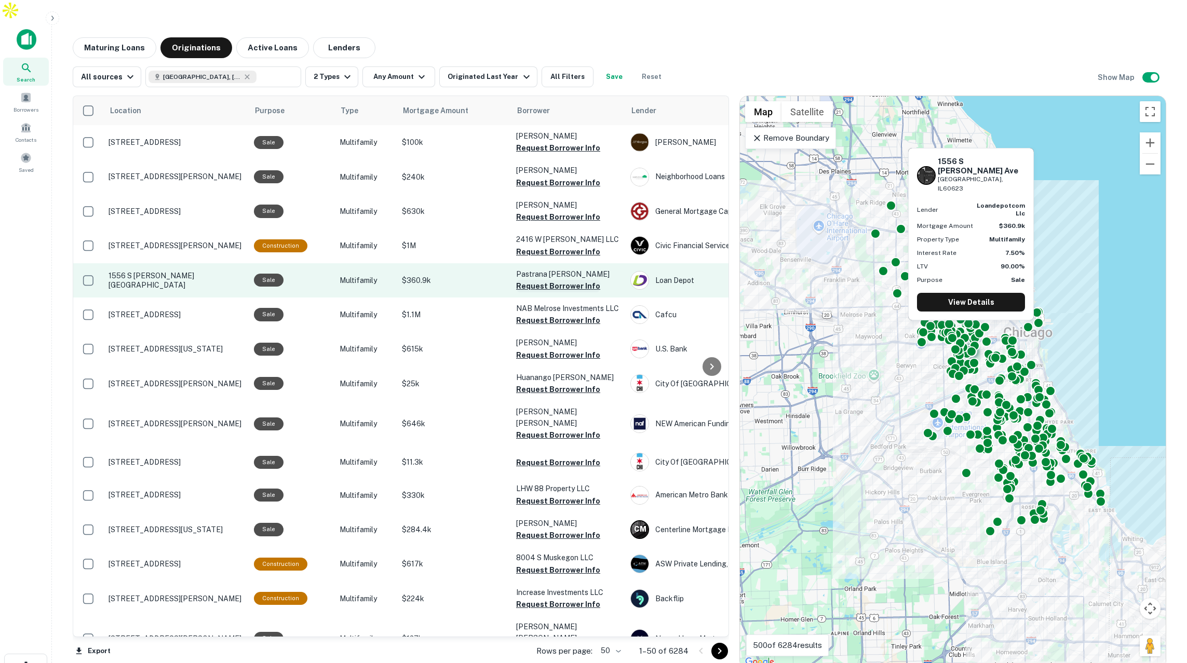
click at [533, 280] on button "Request Borrower Info" at bounding box center [558, 286] width 84 height 12
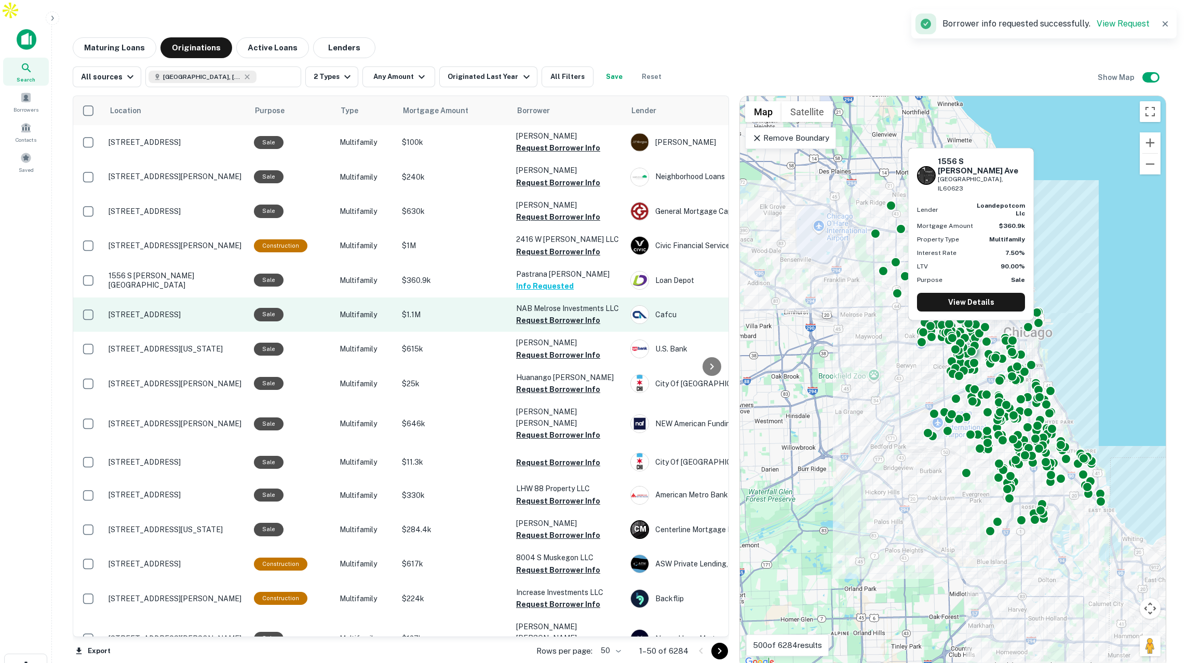
click at [542, 314] on button "Request Borrower Info" at bounding box center [558, 320] width 84 height 12
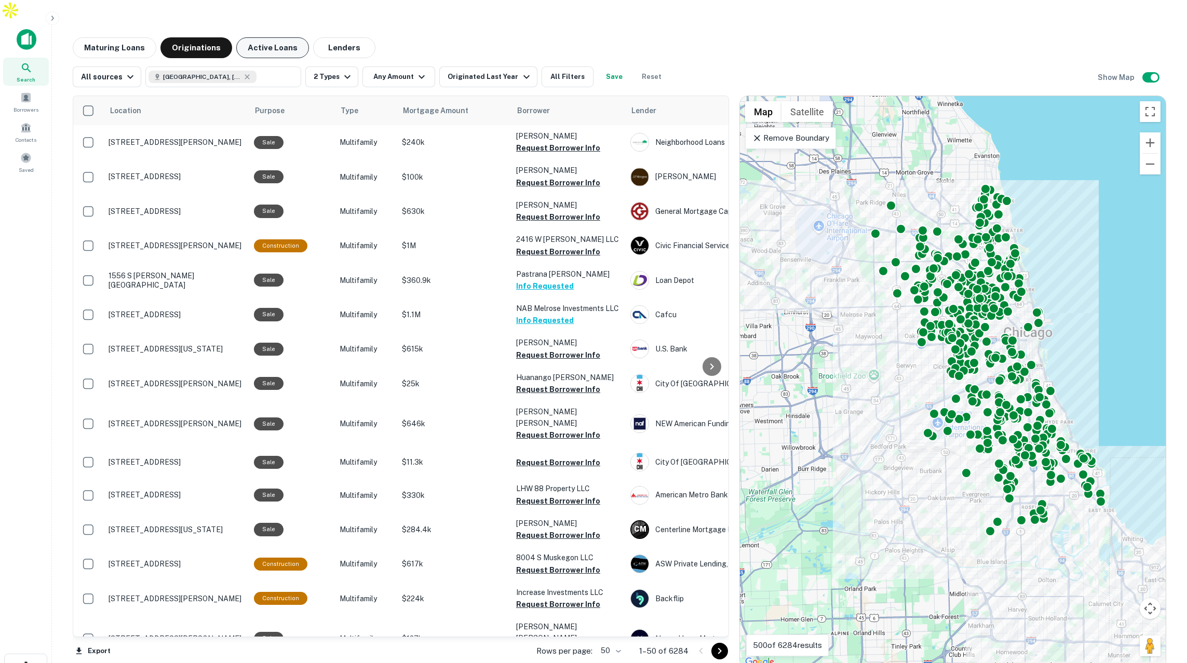
click at [286, 37] on button "Active Loans" at bounding box center [272, 47] width 73 height 21
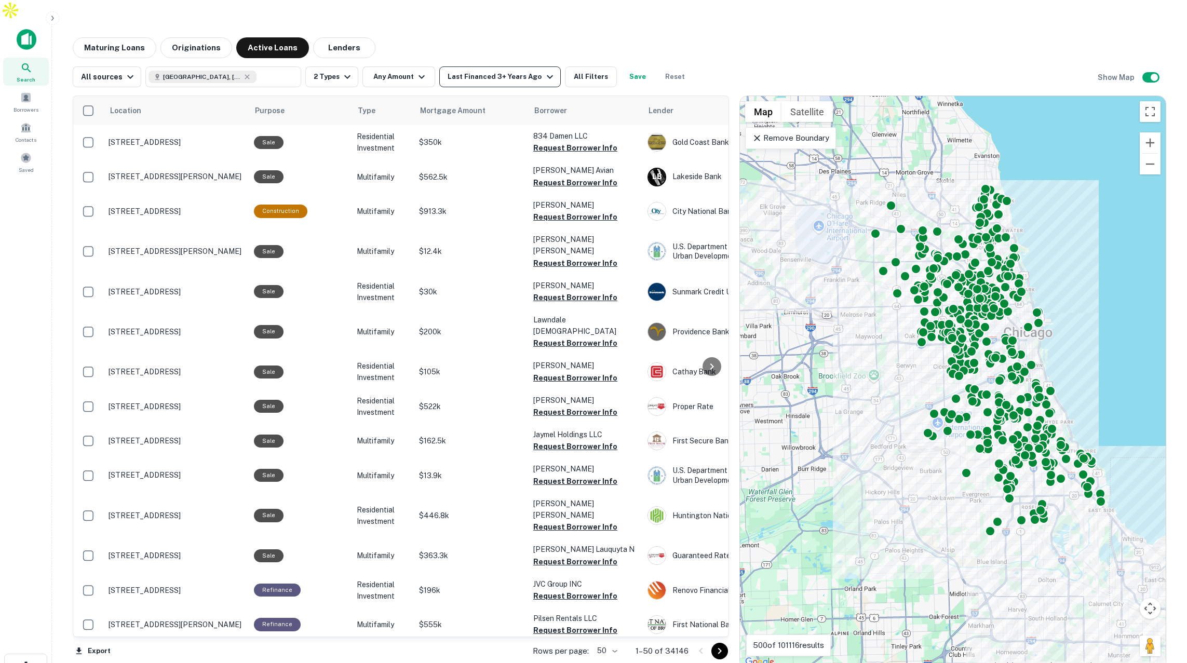
click at [516, 71] on div "Last Financed 3+ Years Ago" at bounding box center [502, 77] width 108 height 12
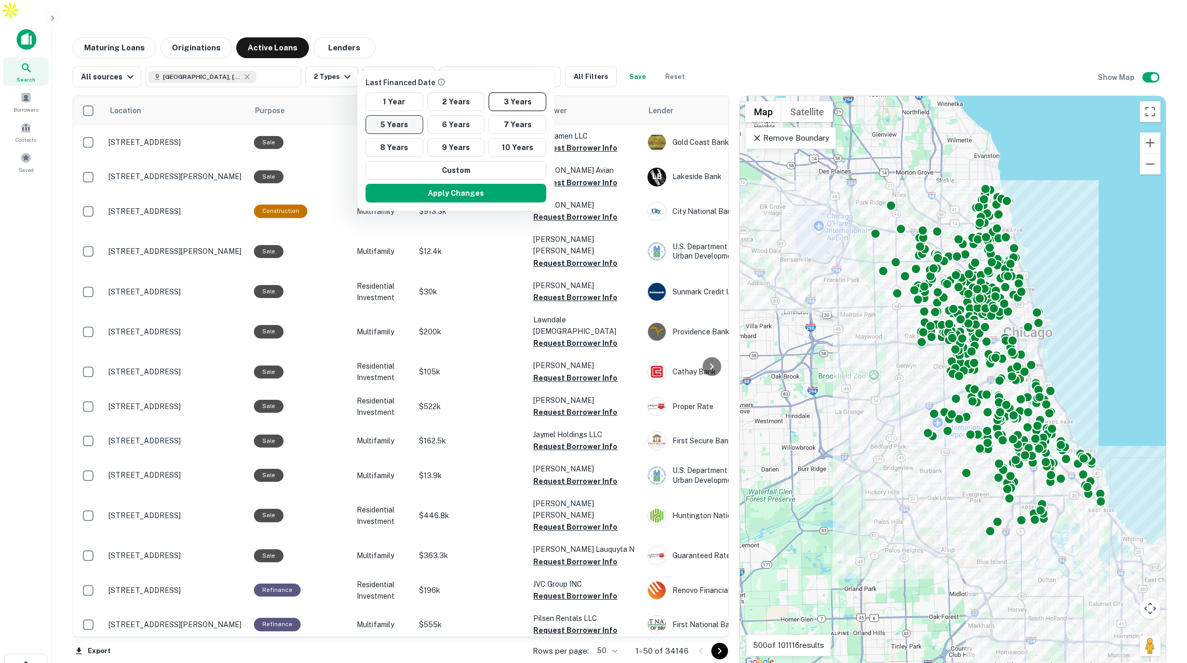
click at [392, 122] on button "5 Years" at bounding box center [395, 124] width 58 height 19
click at [486, 192] on button "Apply Changes" at bounding box center [456, 193] width 181 height 19
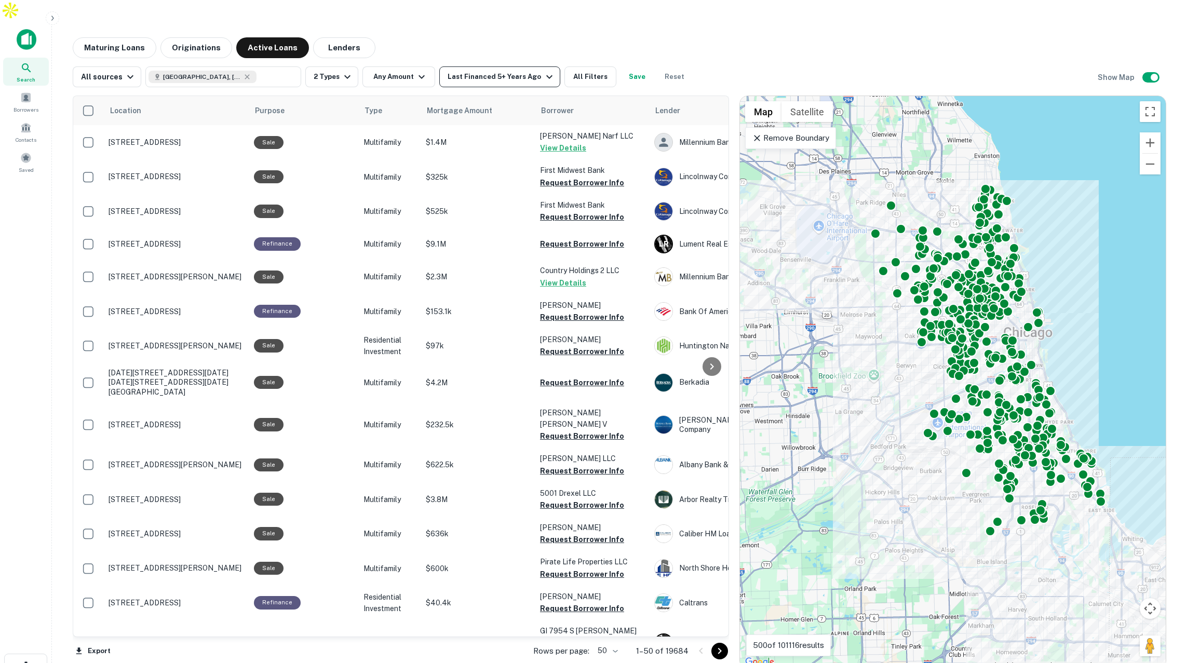
click at [505, 71] on div "Last Financed 5+ Years Ago" at bounding box center [501, 77] width 107 height 12
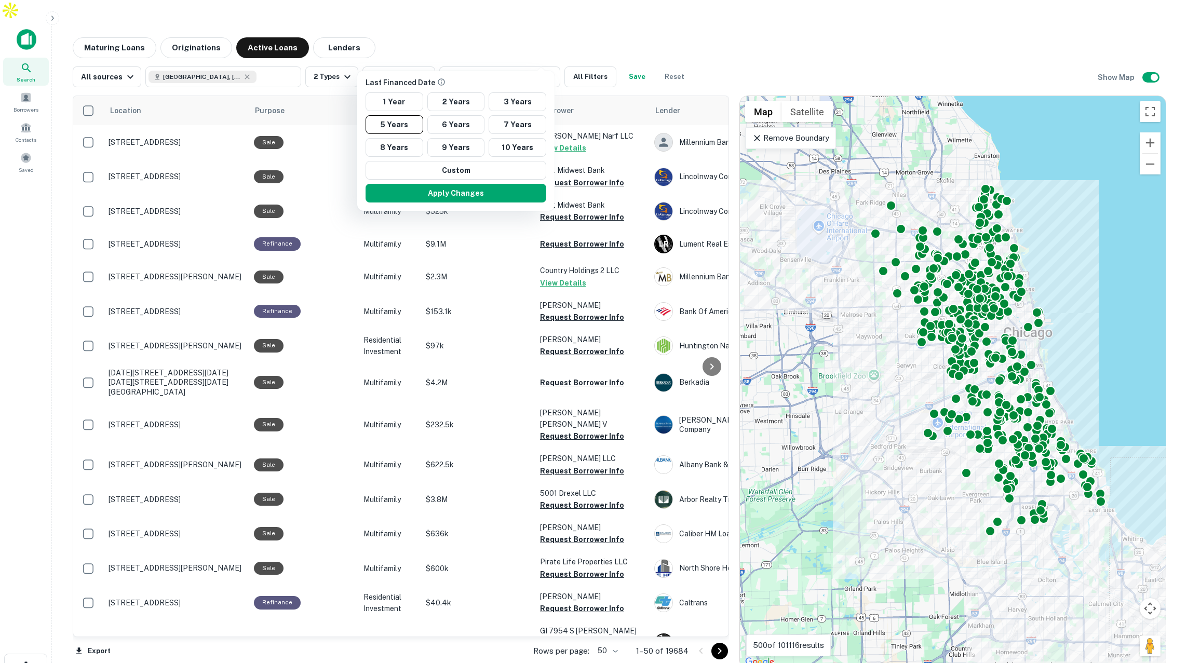
click at [542, 20] on div at bounding box center [593, 331] width 1187 height 663
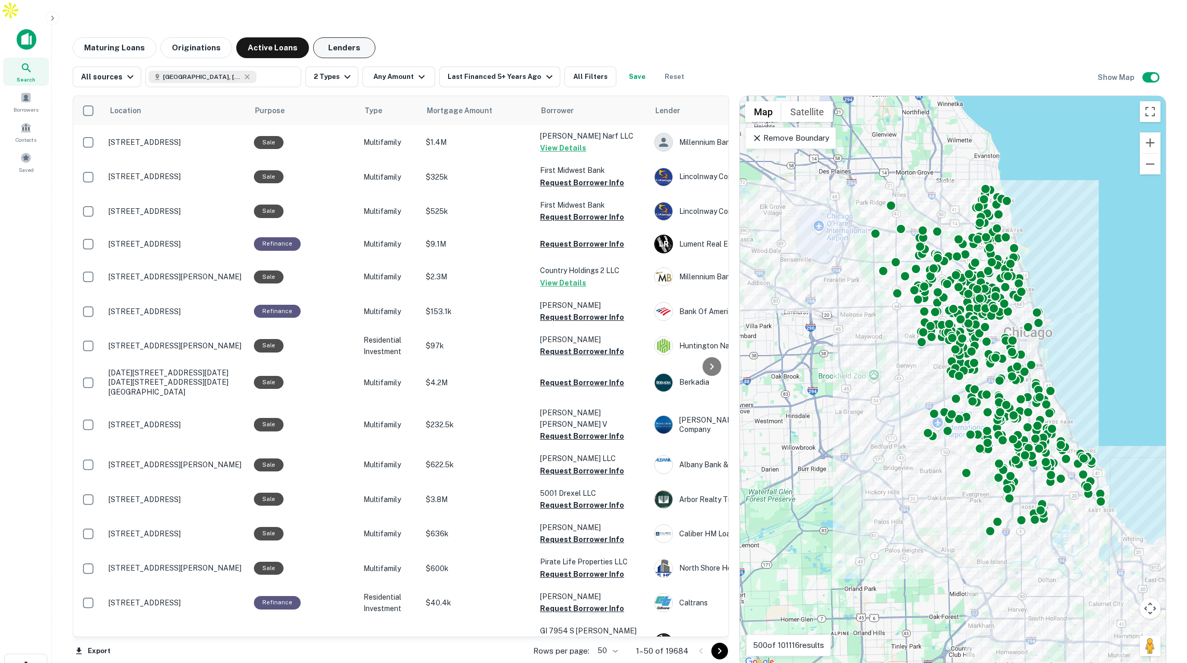
click at [345, 37] on button "Lenders" at bounding box center [344, 47] width 62 height 21
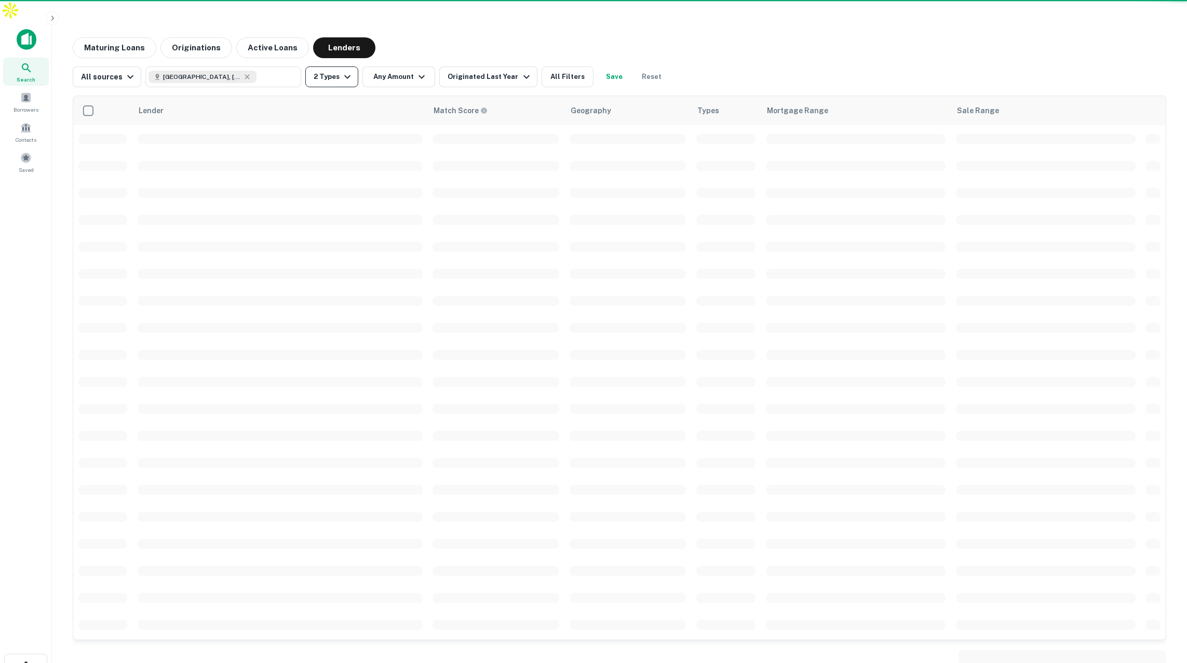
click at [341, 71] on icon "button" at bounding box center [347, 77] width 12 height 12
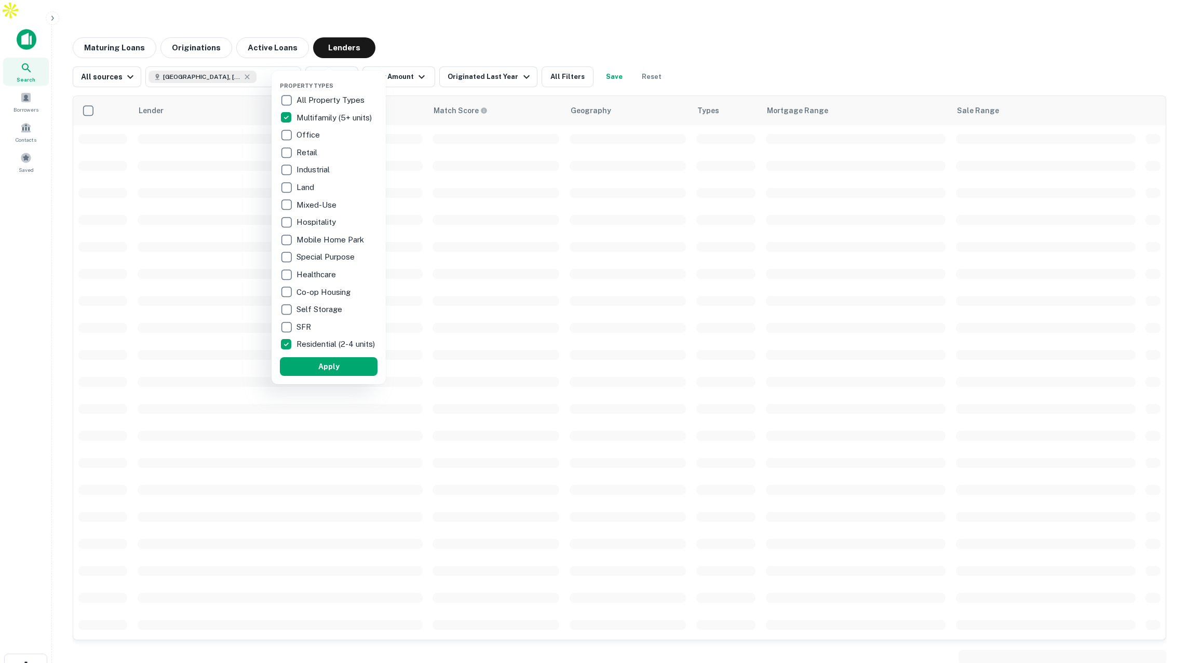
click at [436, 16] on div at bounding box center [593, 331] width 1187 height 663
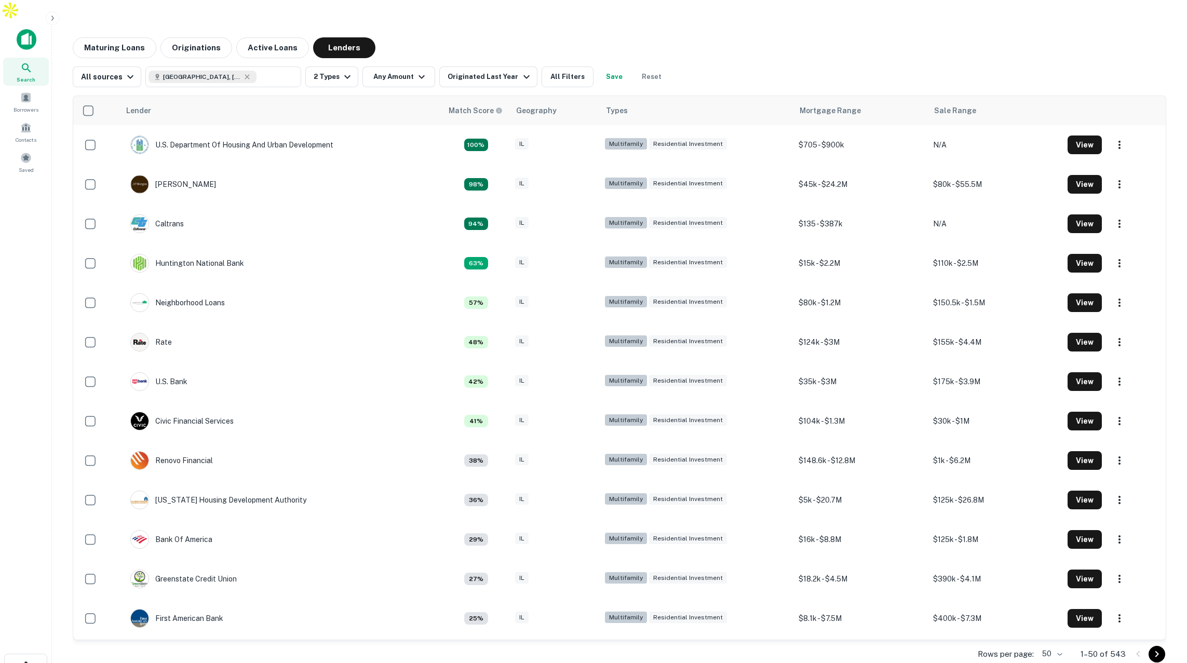
click at [1127, 634] on div "Property Types All Property Types Multifamily (5+ units) Office Retail Industri…" at bounding box center [593, 331] width 1187 height 663
drag, startPoint x: 1127, startPoint y: 631, endPoint x: 1109, endPoint y: 633, distance: 18.2
click at [1109, 633] on div "Property Types All Property Types Multifamily (5+ units) Office Retail Industri…" at bounding box center [593, 331] width 1187 height 663
click at [511, 61] on div "Property Types All Property Types Multifamily (5+ units) Office Retail Industri…" at bounding box center [593, 331] width 1187 height 663
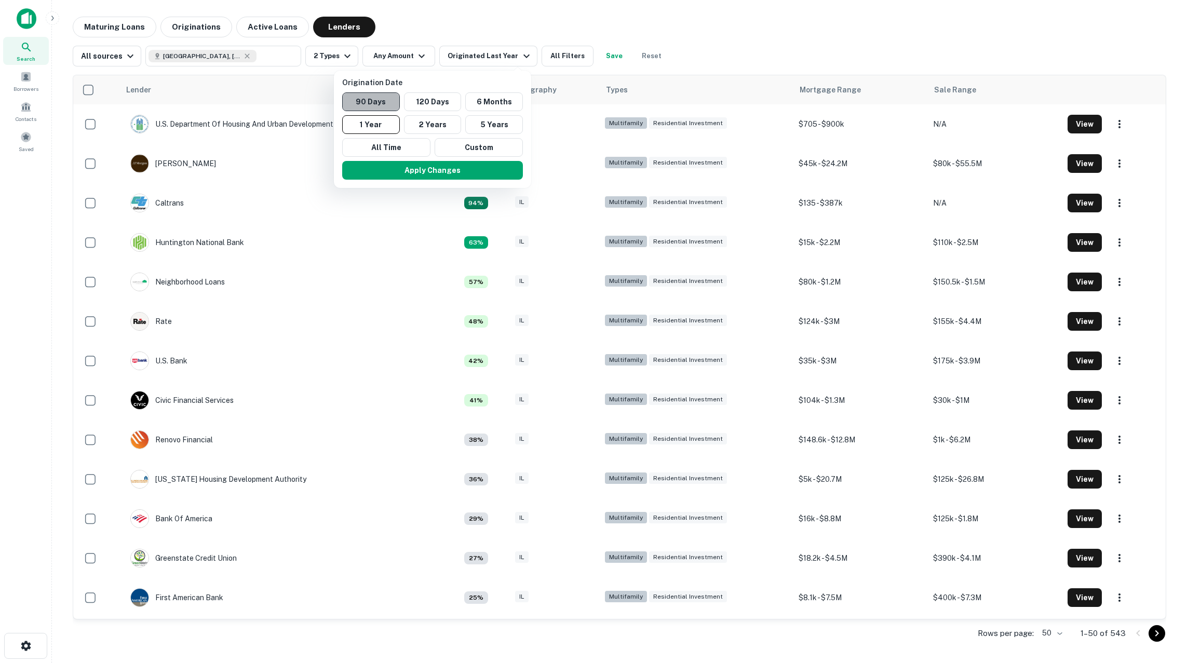
click at [385, 101] on button "90 Days" at bounding box center [371, 101] width 58 height 19
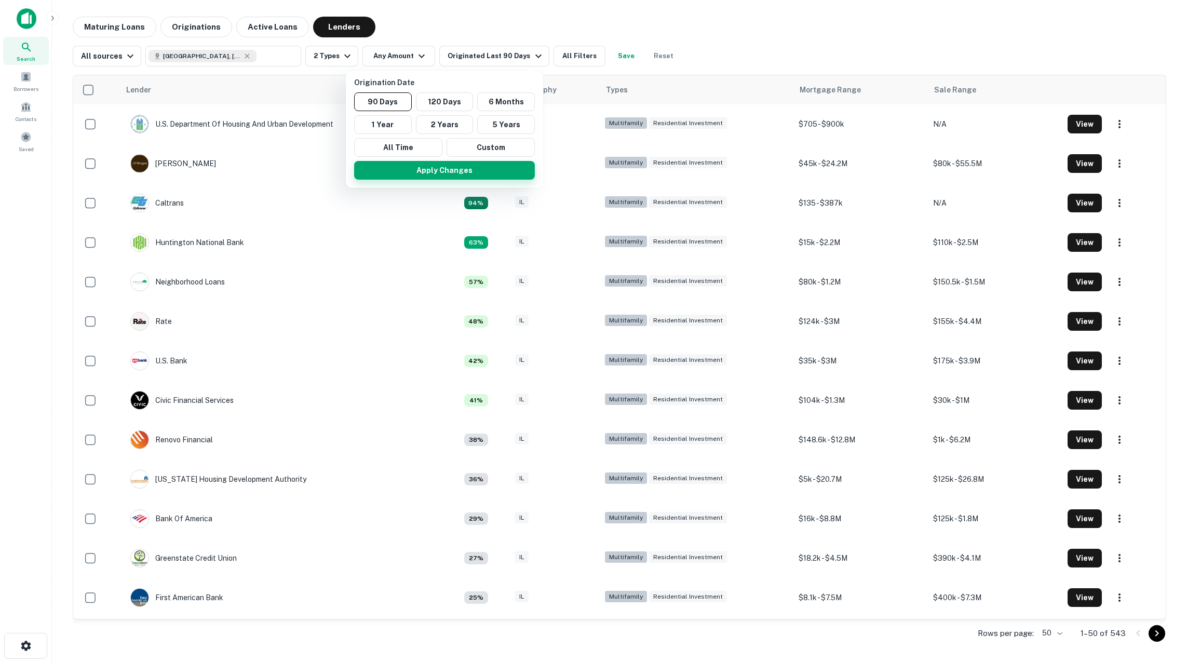
click at [459, 172] on button "Apply Changes" at bounding box center [444, 170] width 181 height 19
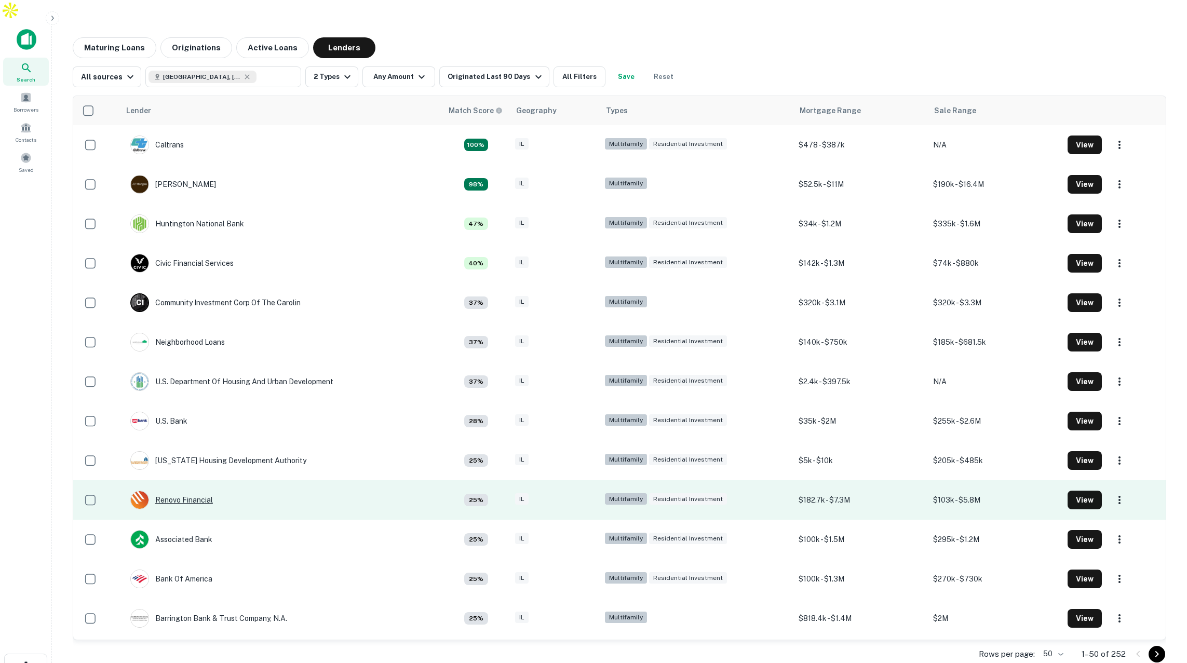
click at [202, 491] on div "Renovo Financial" at bounding box center [171, 500] width 83 height 19
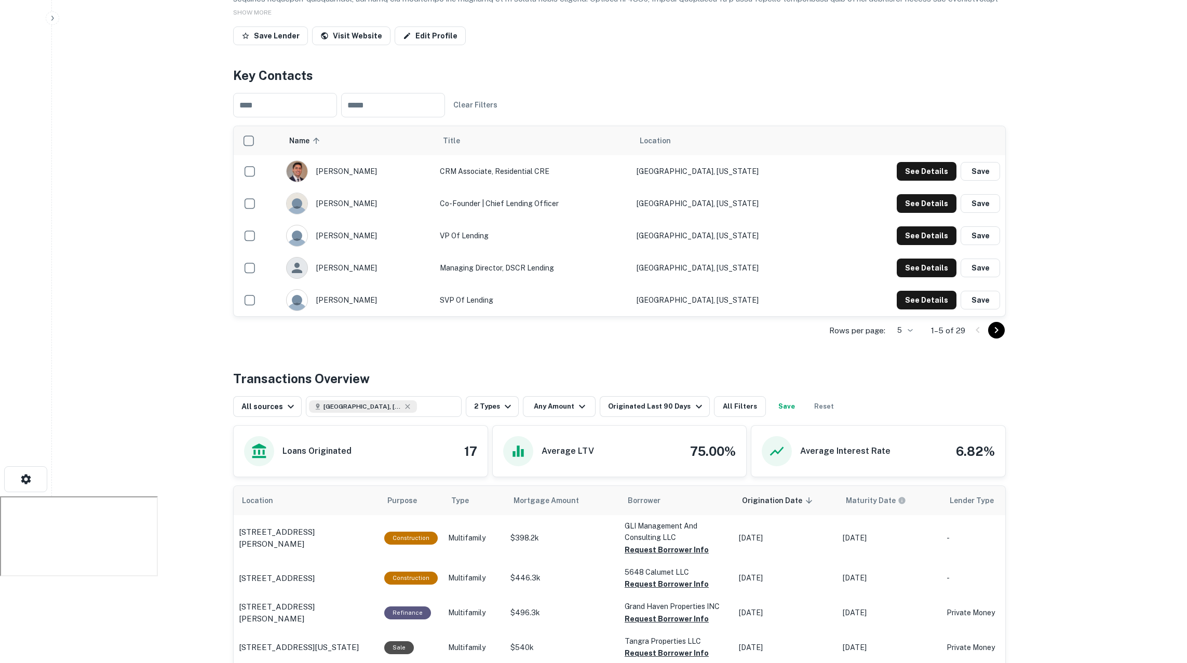
scroll to position [188, 0]
drag, startPoint x: 677, startPoint y: 150, endPoint x: 741, endPoint y: 150, distance: 63.9
click at [741, 155] on td "Chicago, Illinois" at bounding box center [731, 171] width 201 height 32
drag, startPoint x: 957, startPoint y: 310, endPoint x: 967, endPoint y: 310, distance: 9.9
click at [967, 316] on div "Rows per page: 5 * 1–5 of 29" at bounding box center [619, 330] width 773 height 28
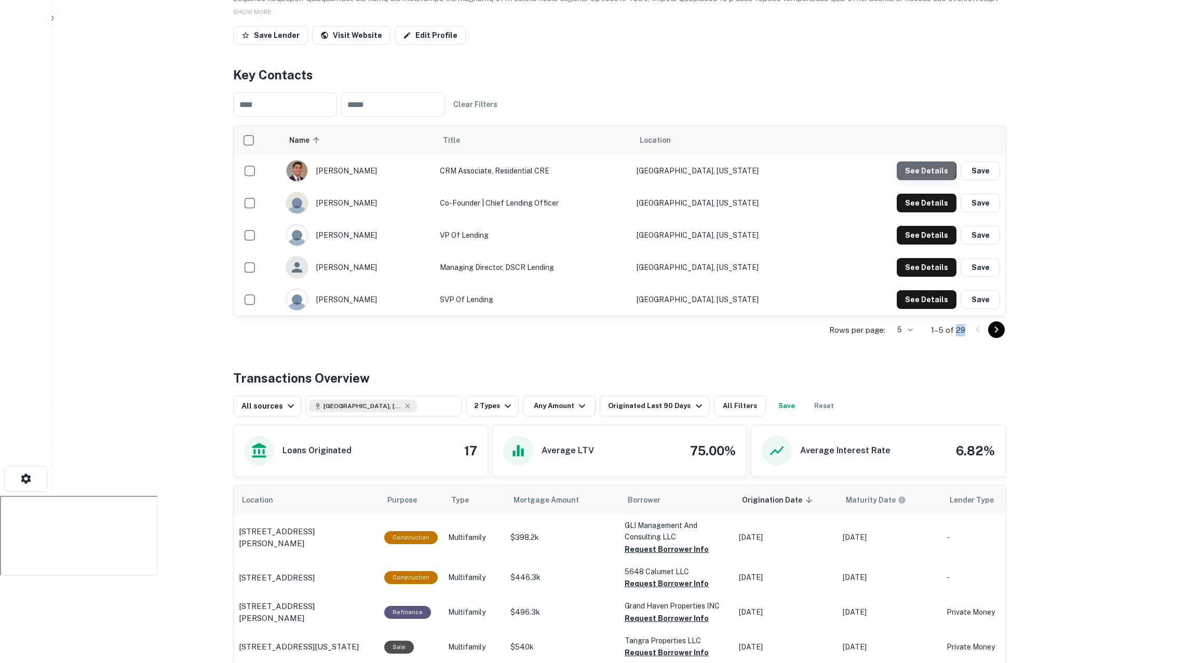
click at [915, 162] on button "See Details" at bounding box center [927, 171] width 60 height 19
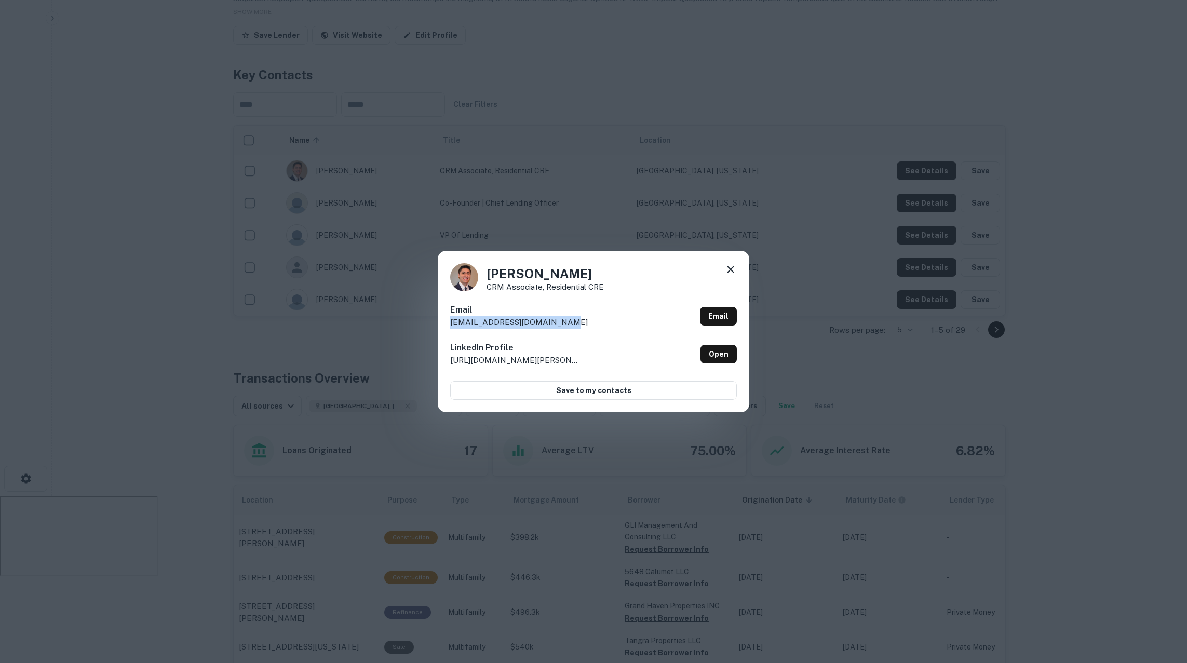
drag, startPoint x: 562, startPoint y: 324, endPoint x: 486, endPoint y: 341, distance: 78.7
click at [454, 324] on div "Email elopez@renovofinancial.com Email" at bounding box center [593, 319] width 287 height 31
click at [730, 271] on icon at bounding box center [730, 269] width 7 height 7
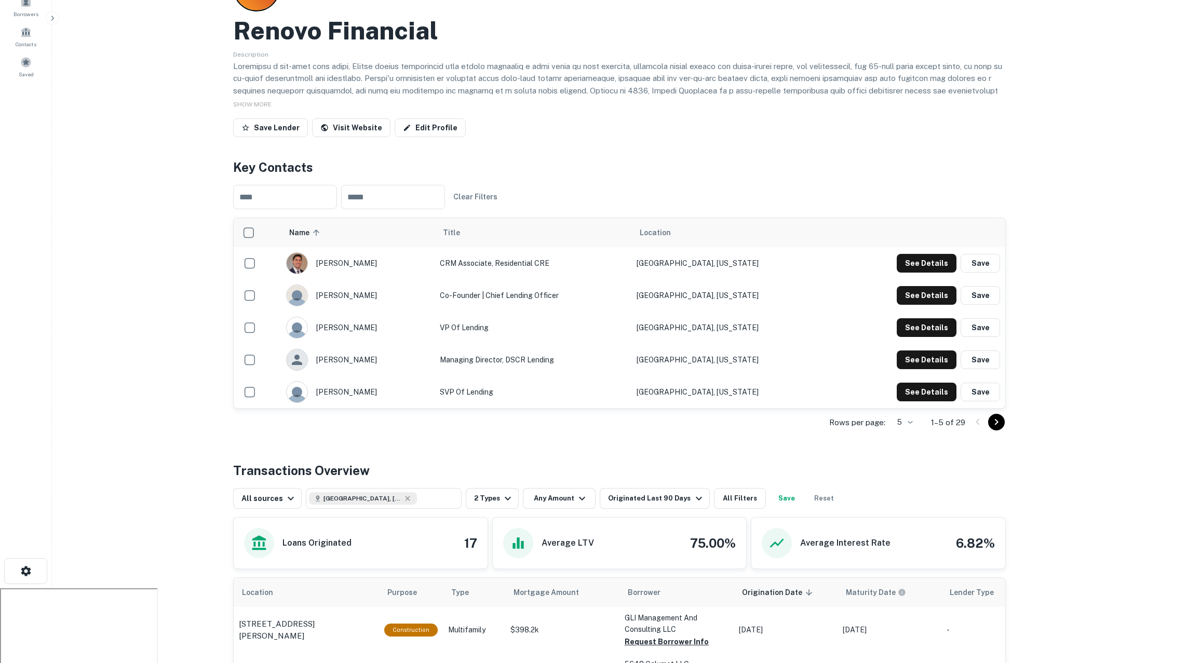
scroll to position [0, 0]
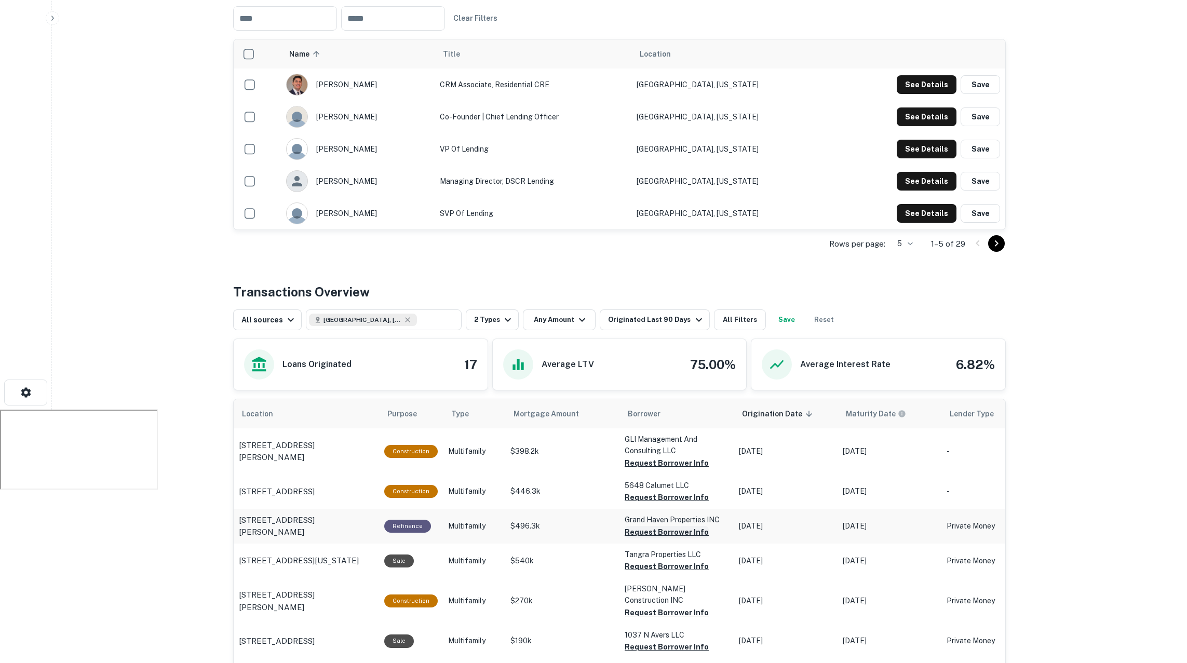
click at [656, 469] on button "Request Borrower Info" at bounding box center [667, 463] width 84 height 12
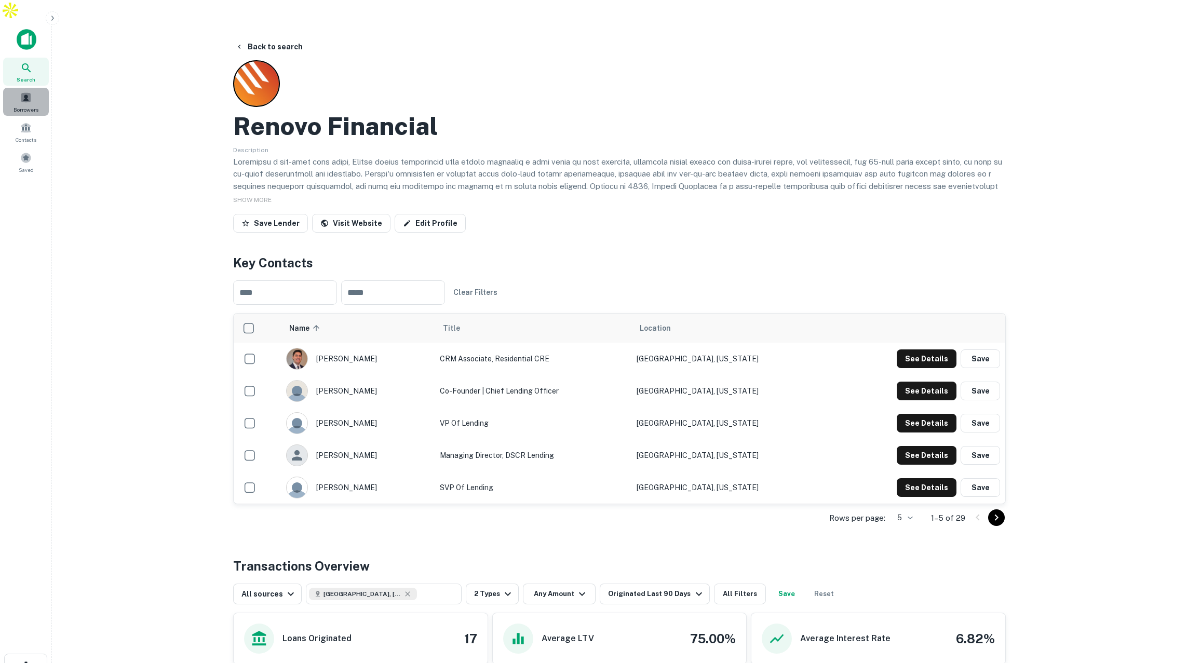
click at [31, 92] on span at bounding box center [25, 97] width 11 height 11
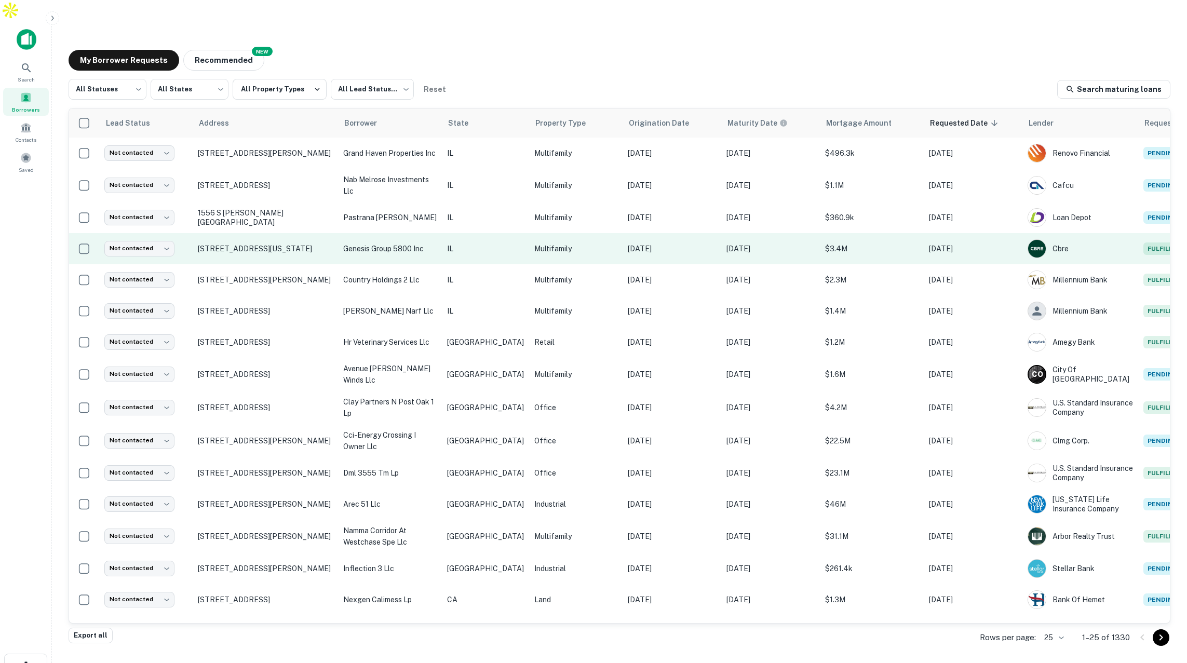
click at [567, 233] on td "Multifamily" at bounding box center [575, 248] width 93 height 31
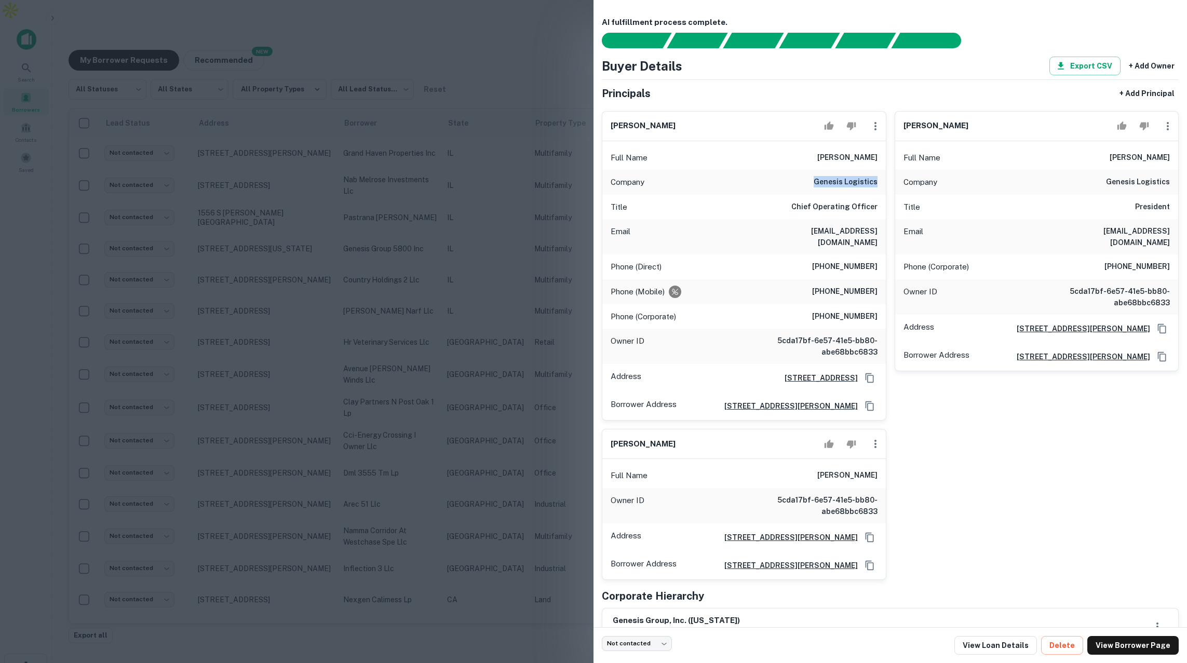
drag, startPoint x: 828, startPoint y: 182, endPoint x: 877, endPoint y: 185, distance: 48.9
click at [878, 185] on div "Company genesis logistics" at bounding box center [744, 182] width 284 height 25
drag, startPoint x: 798, startPoint y: 231, endPoint x: 866, endPoint y: 233, distance: 67.5
click at [866, 233] on div "Email [EMAIL_ADDRESS][DOMAIN_NAME]" at bounding box center [744, 236] width 284 height 35
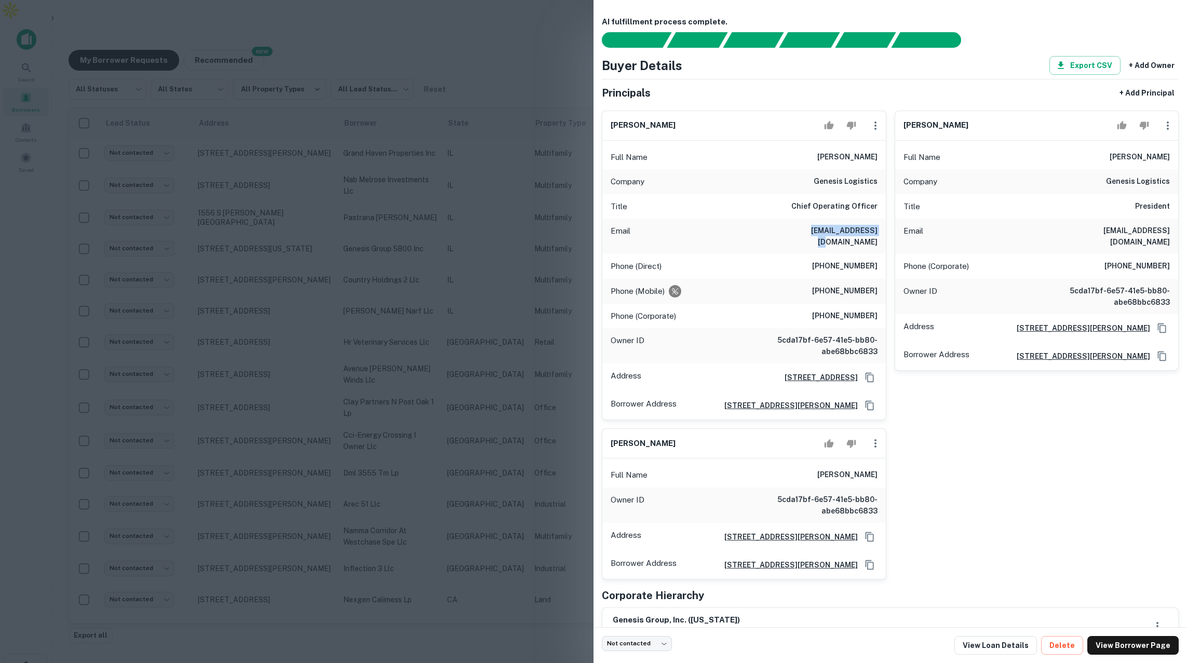
scroll to position [0, 0]
drag, startPoint x: 1147, startPoint y: 156, endPoint x: 1156, endPoint y: 155, distance: 8.8
click at [1156, 155] on div "Full Name [PERSON_NAME]" at bounding box center [1037, 157] width 284 height 25
click at [1152, 203] on h6 "President" at bounding box center [1152, 207] width 35 height 12
drag, startPoint x: 1139, startPoint y: 257, endPoint x: 1163, endPoint y: 257, distance: 23.9
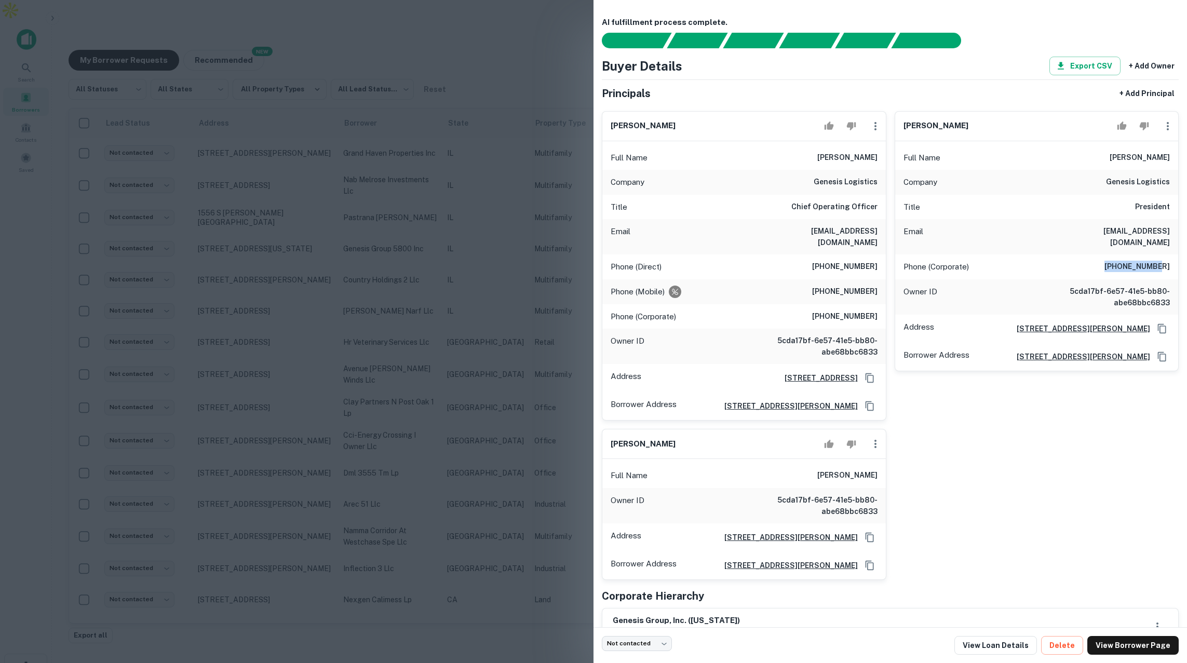
click at [1163, 257] on div "Phone (Corporate) (630) 766-5855" at bounding box center [1037, 266] width 284 height 25
click at [537, 80] on div at bounding box center [593, 331] width 1187 height 663
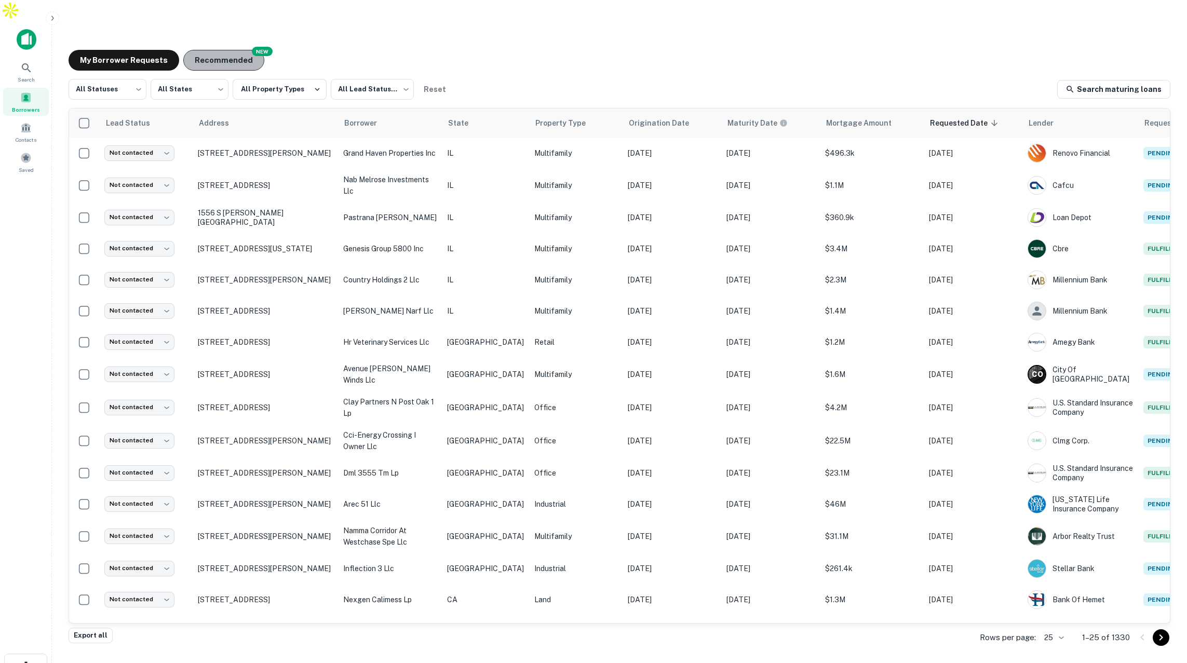
click at [241, 50] on button "Recommended" at bounding box center [223, 60] width 81 height 21
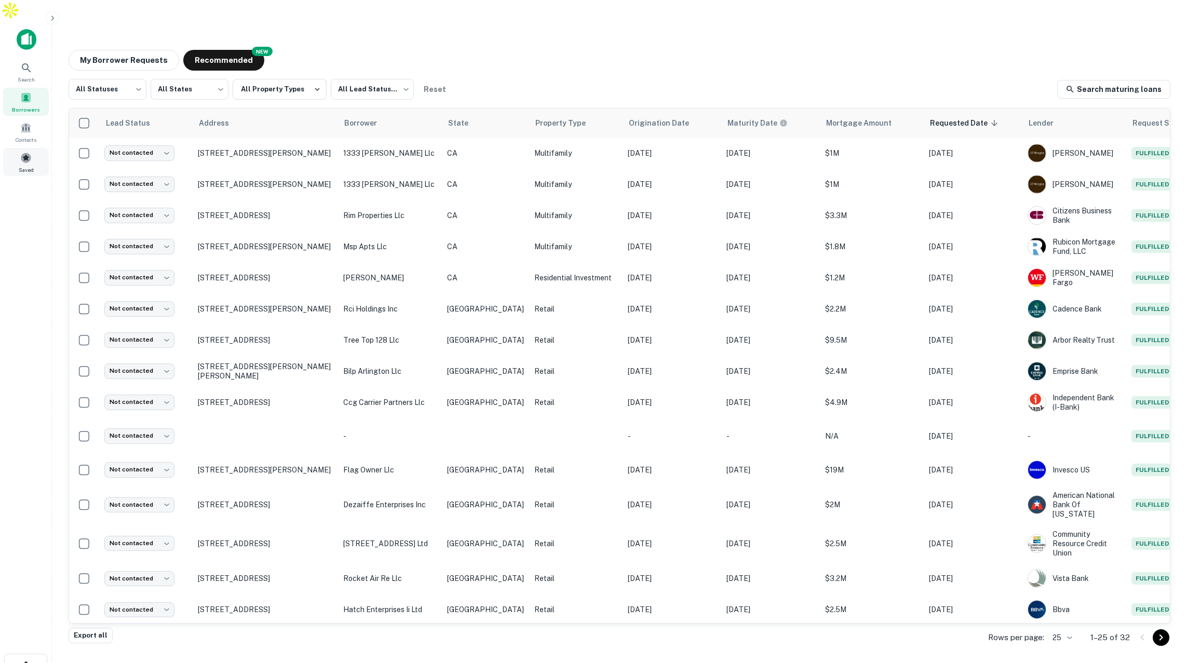
click at [24, 152] on span at bounding box center [25, 157] width 11 height 11
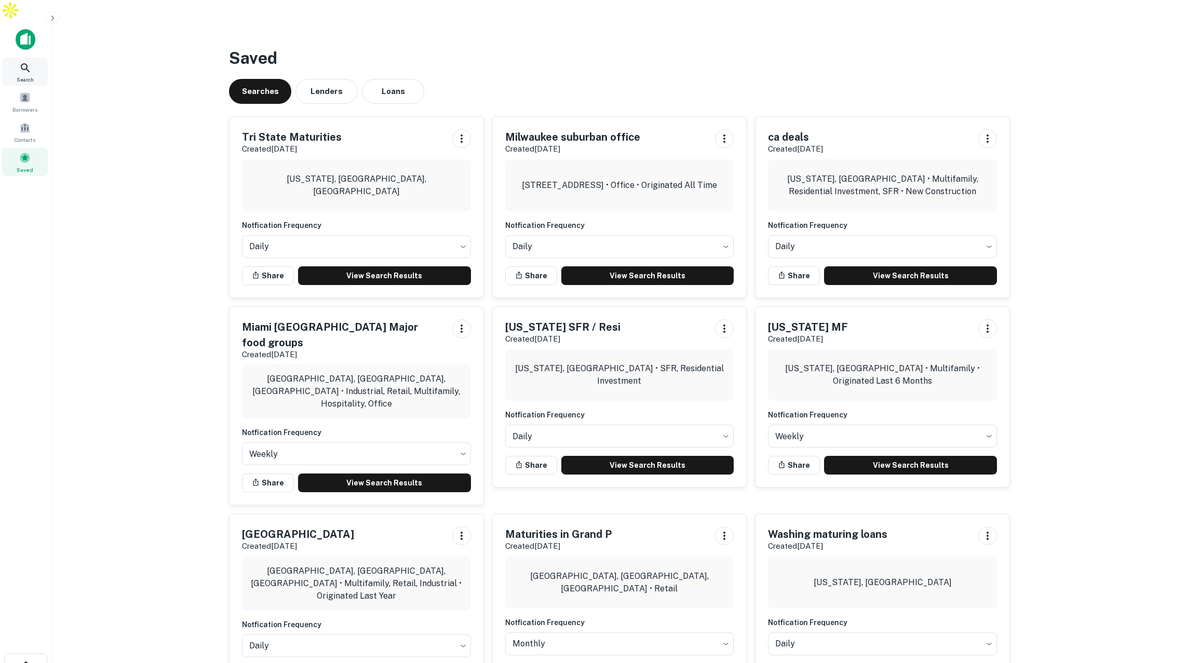
scroll to position [0, 2]
